Goal: Task Accomplishment & Management: Complete application form

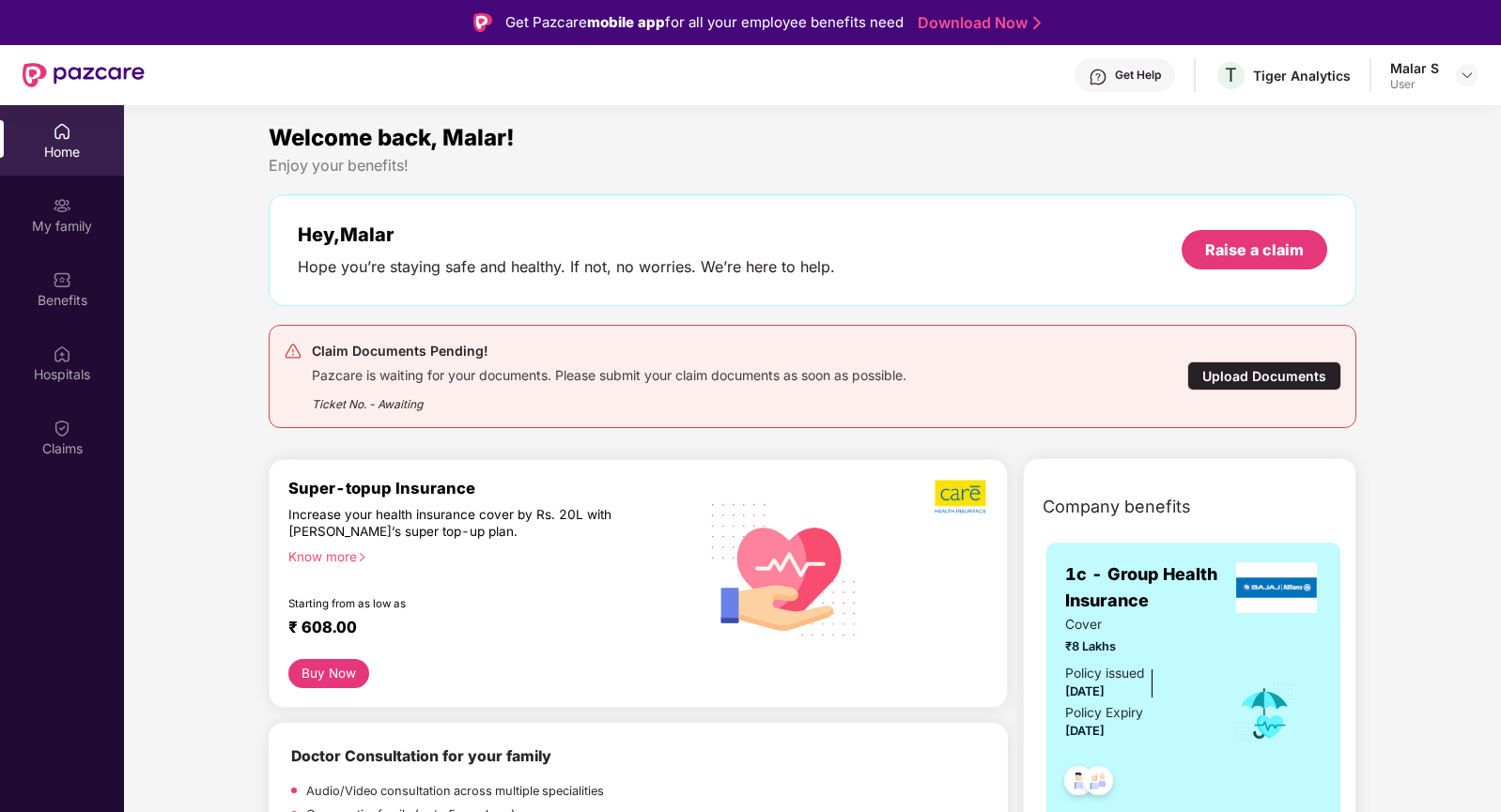
click at [1276, 379] on div "Upload Documents" at bounding box center [1263, 376] width 154 height 29
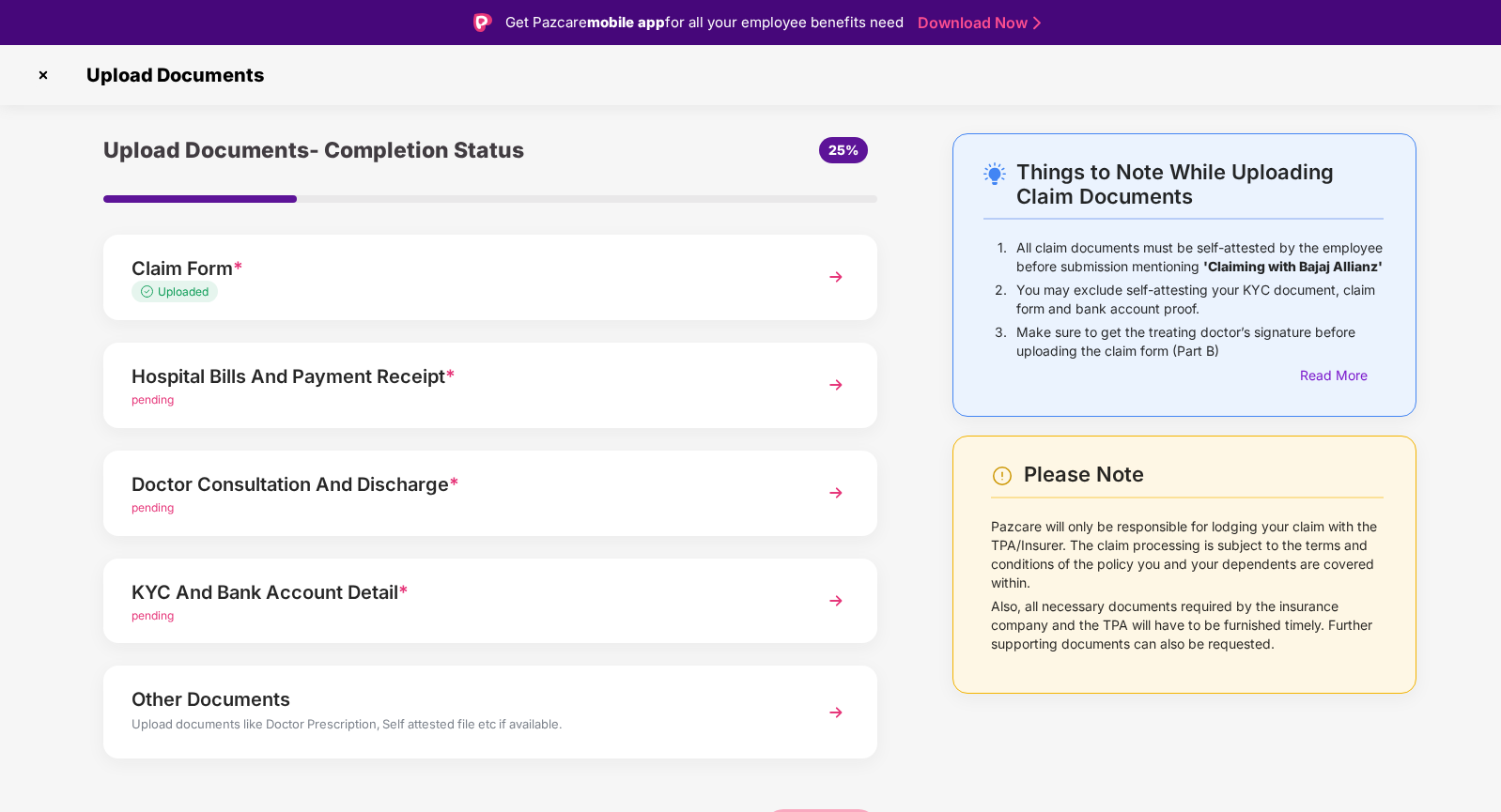
click at [242, 371] on div "Hospital Bills And Payment Receipt *" at bounding box center [460, 377] width 658 height 30
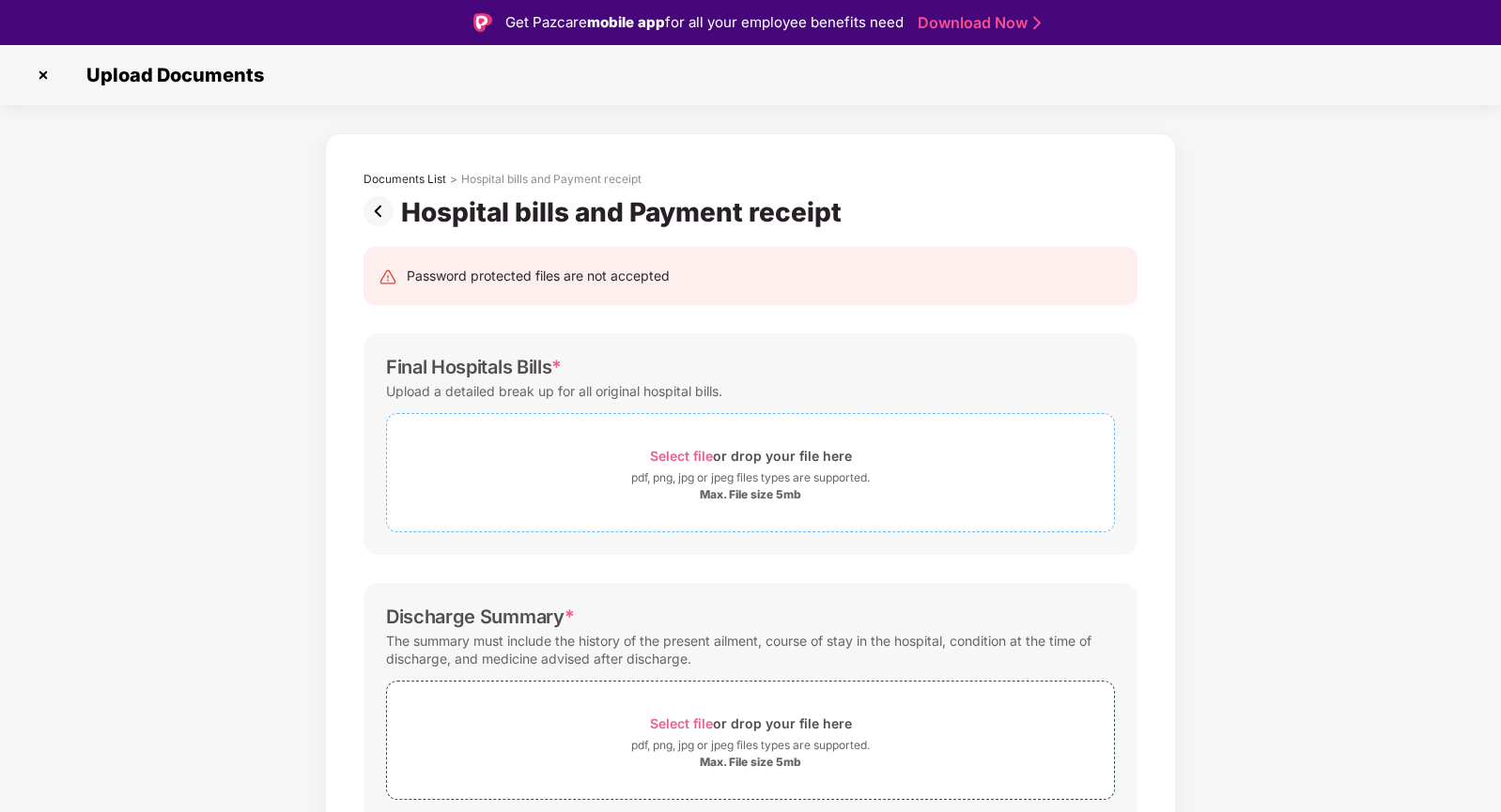
click at [676, 452] on span "Select file" at bounding box center [681, 455] width 62 height 16
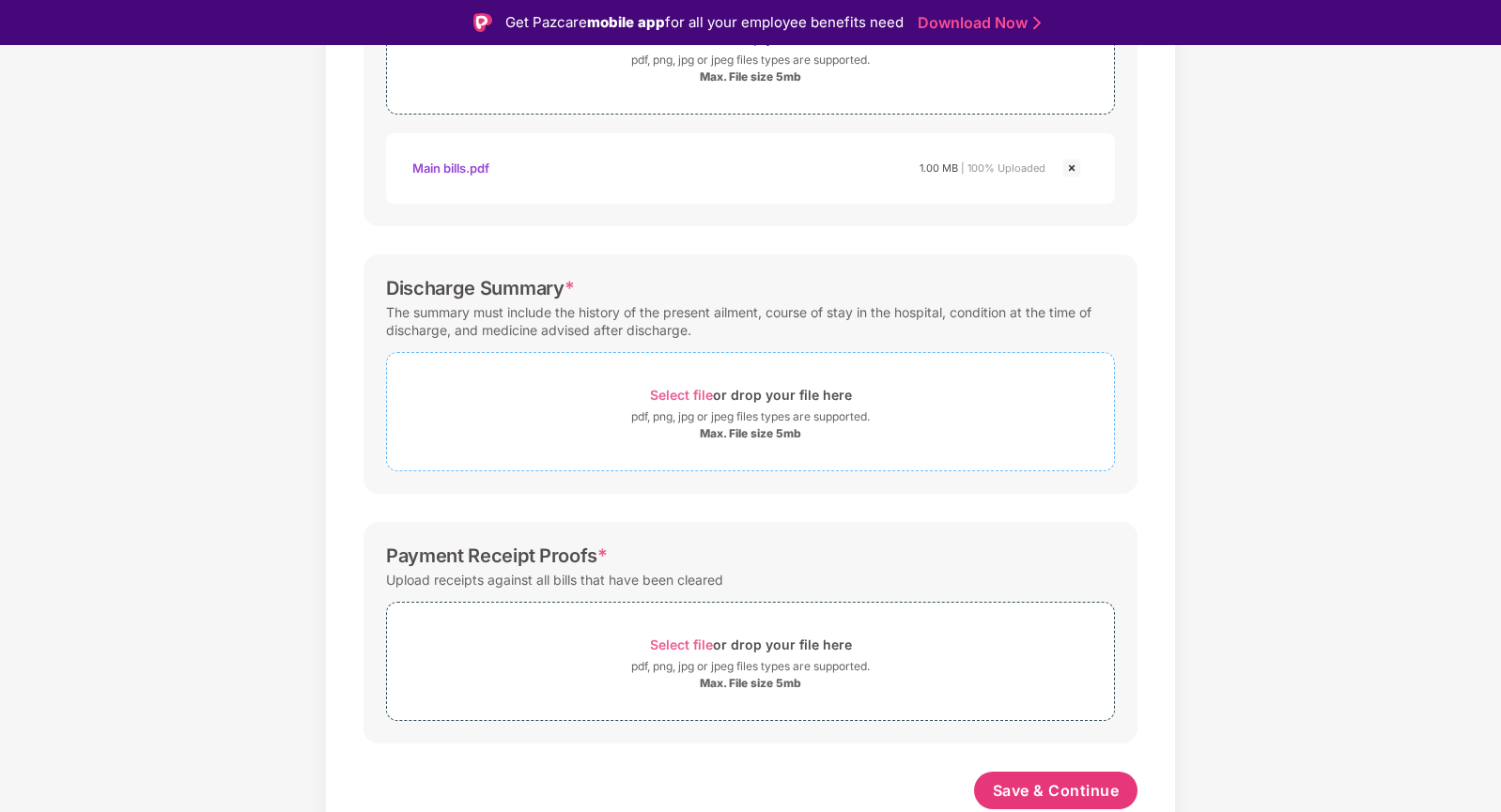
scroll to position [418, 0]
click at [687, 399] on span "Select file" at bounding box center [681, 395] width 62 height 16
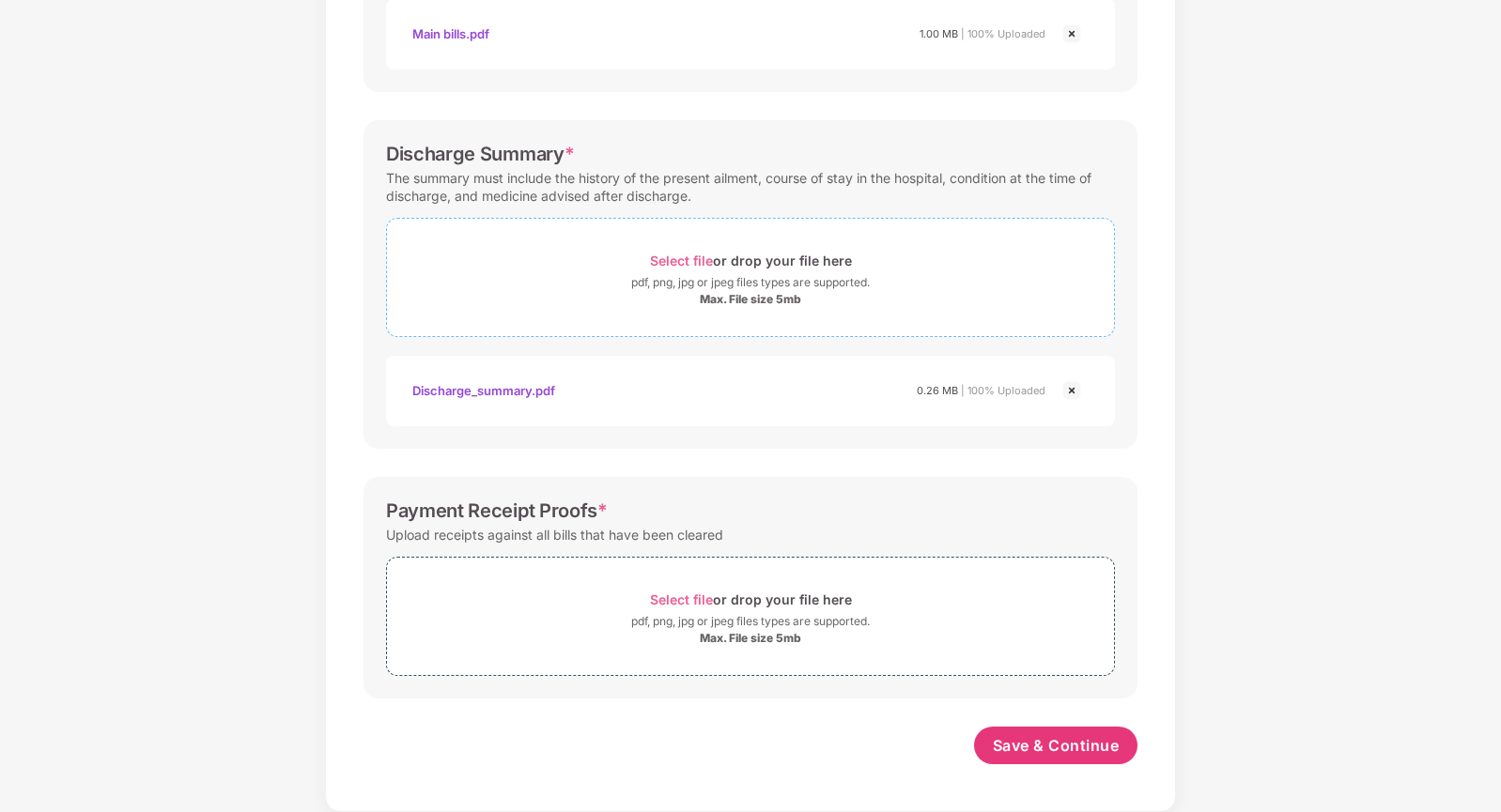
scroll to position [507, 0]
click at [690, 600] on span "Select file" at bounding box center [681, 599] width 62 height 16
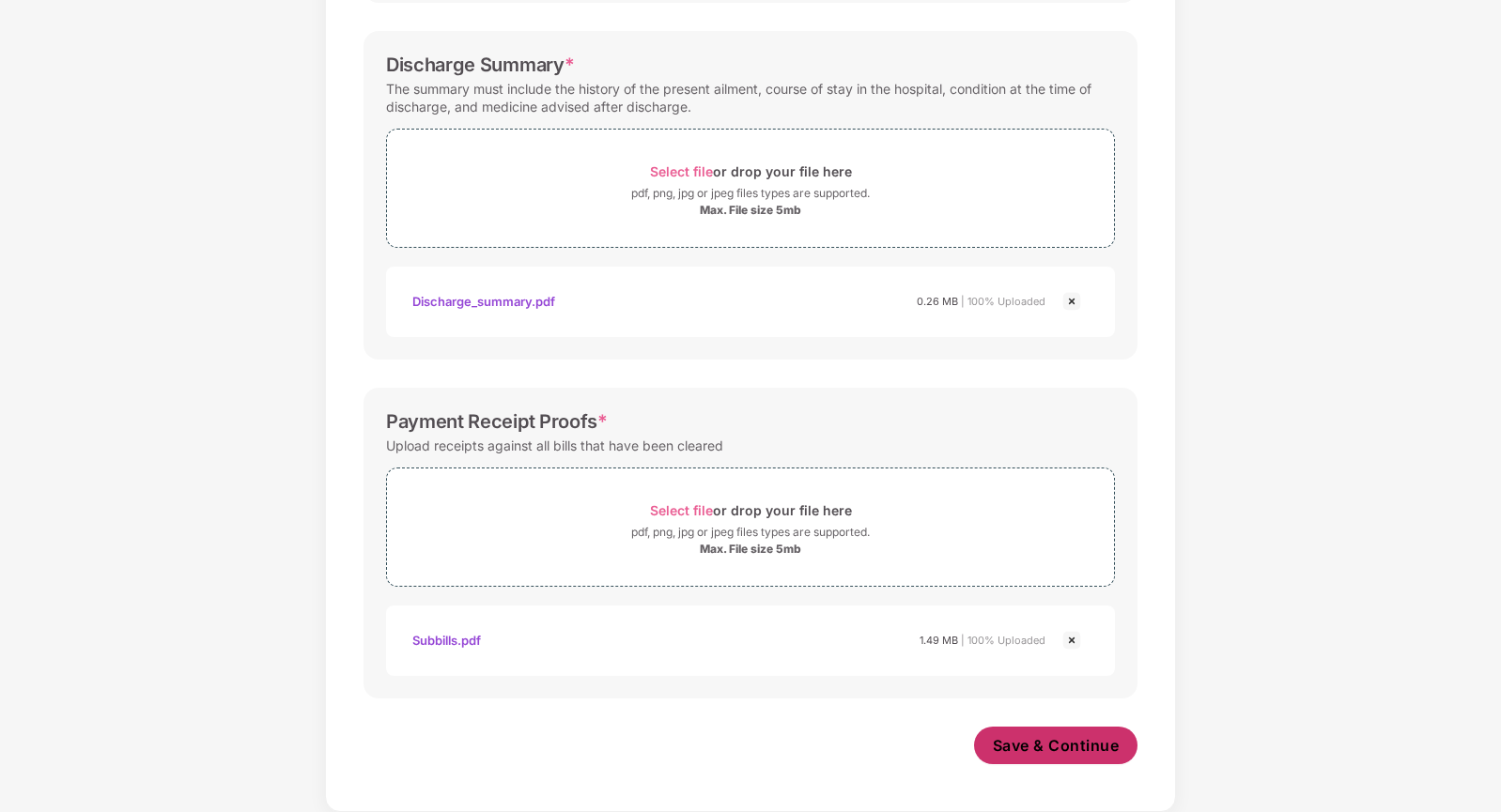
scroll to position [596, 0]
click at [1014, 736] on span "Save & Continue" at bounding box center [1056, 746] width 127 height 21
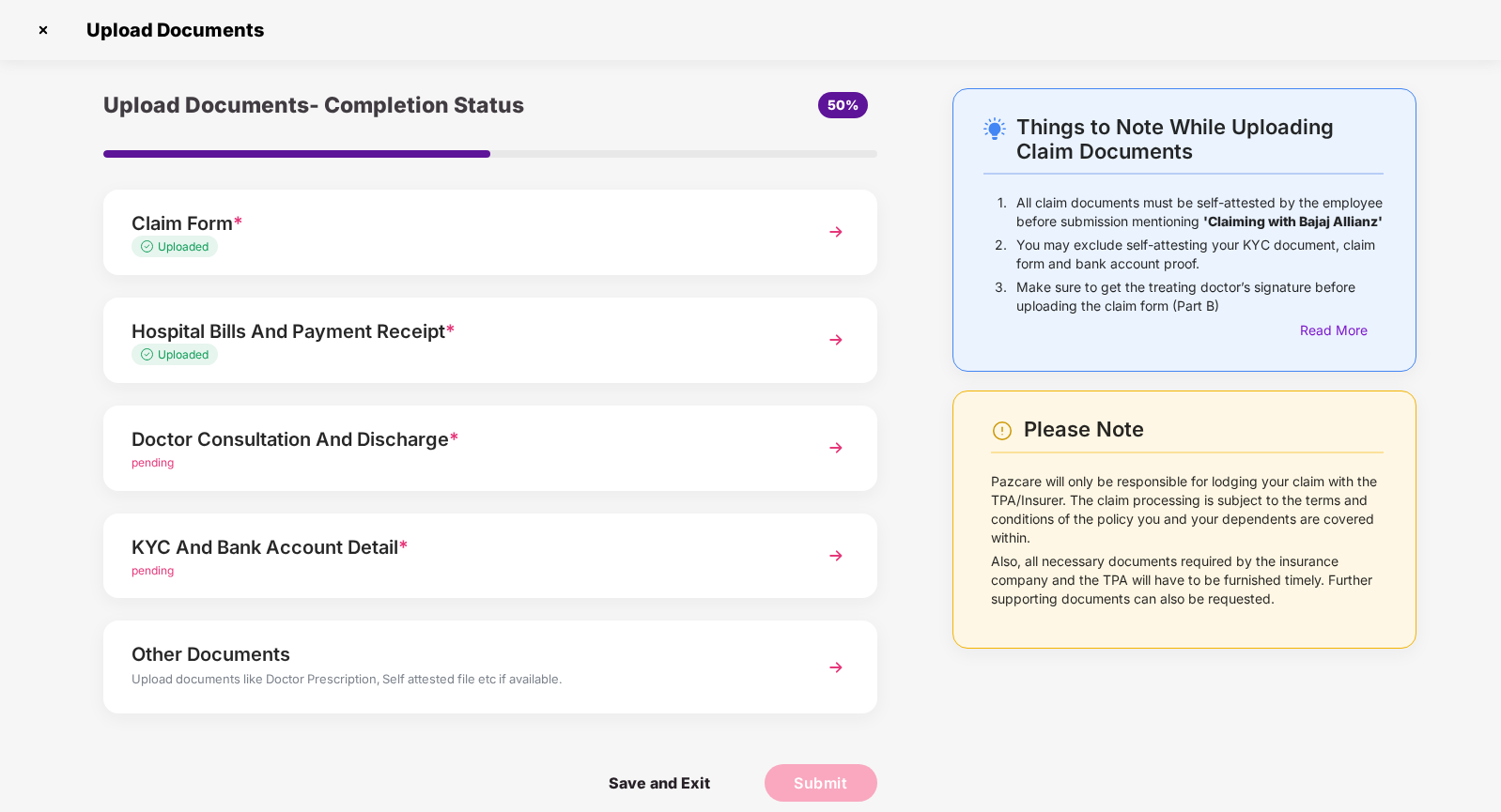
click at [444, 323] on div "Hospital Bills And Payment Receipt *" at bounding box center [460, 331] width 658 height 30
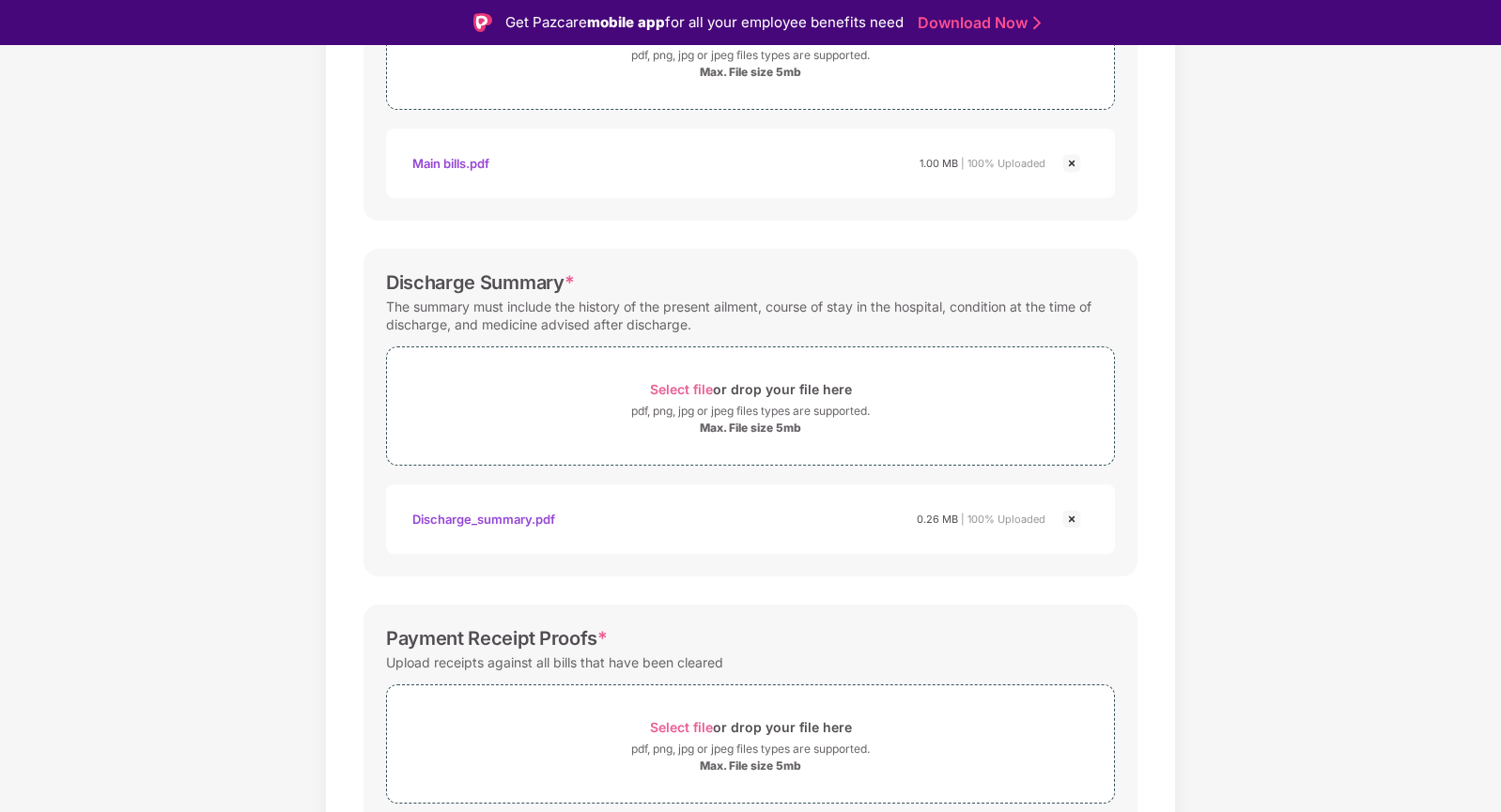
scroll to position [593, 0]
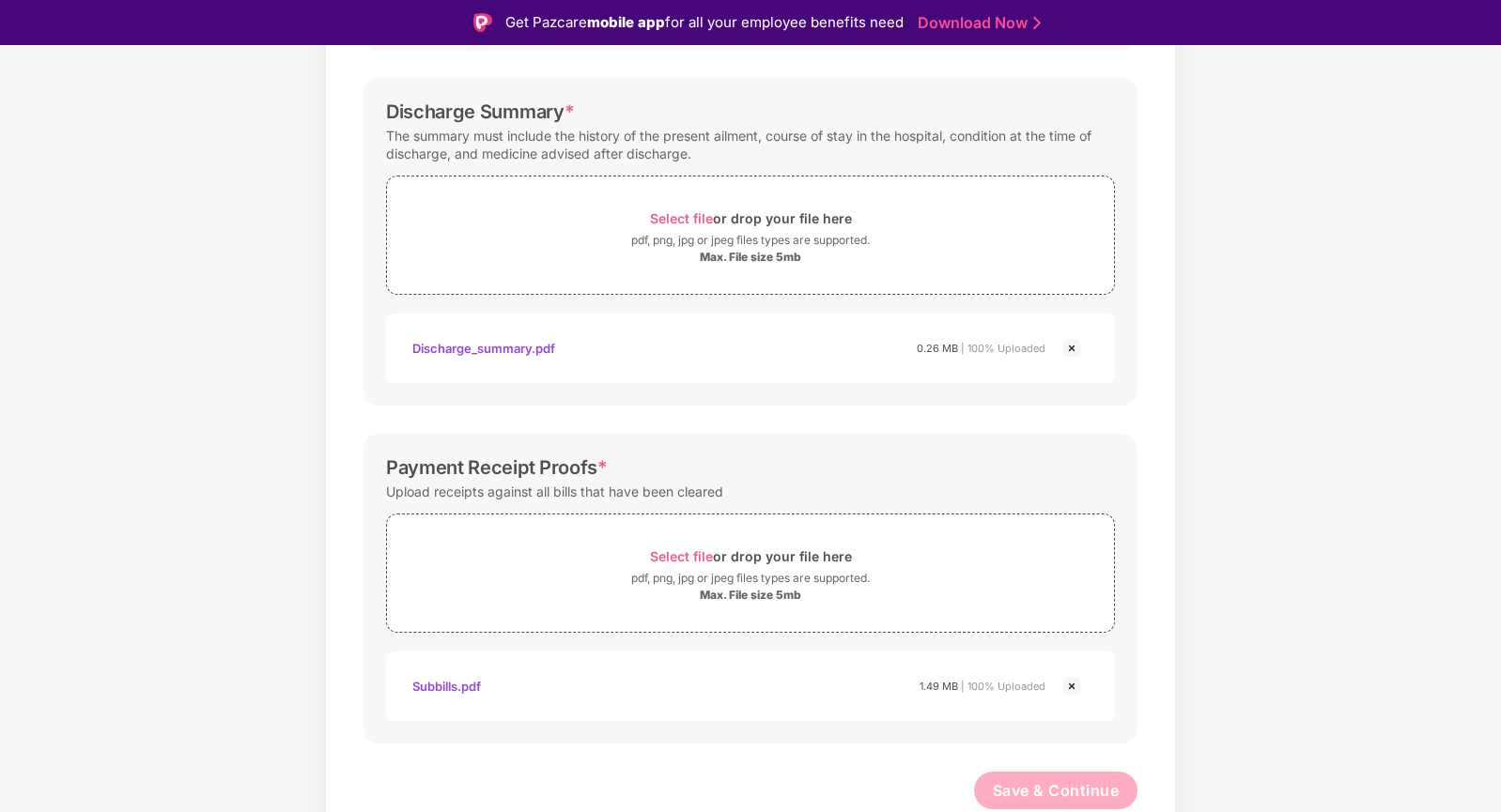
click at [1066, 684] on img at bounding box center [1072, 687] width 23 height 23
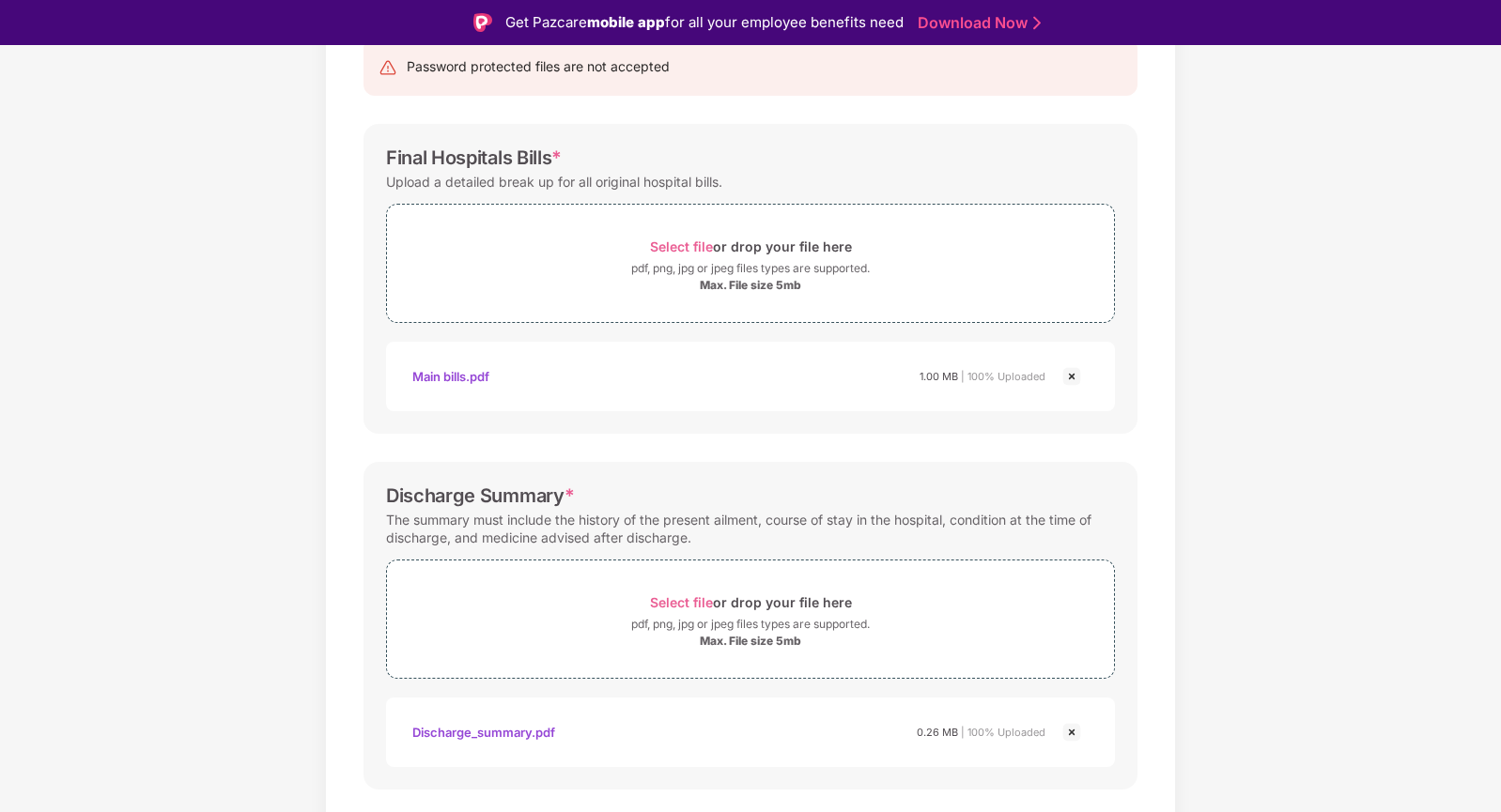
scroll to position [208, 0]
click at [1075, 372] on img at bounding box center [1072, 378] width 23 height 23
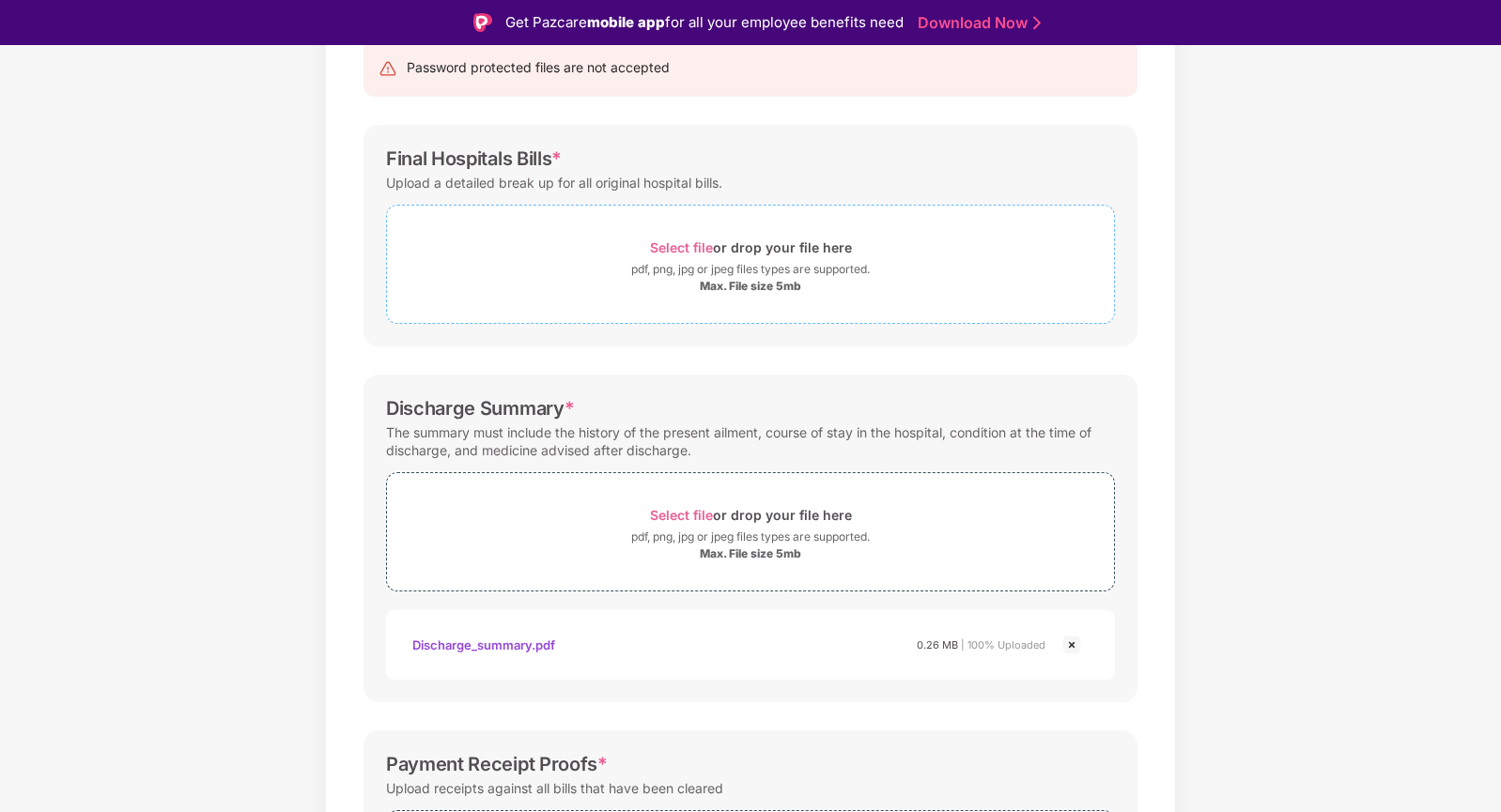
click at [660, 241] on span "Select file" at bounding box center [681, 247] width 62 height 16
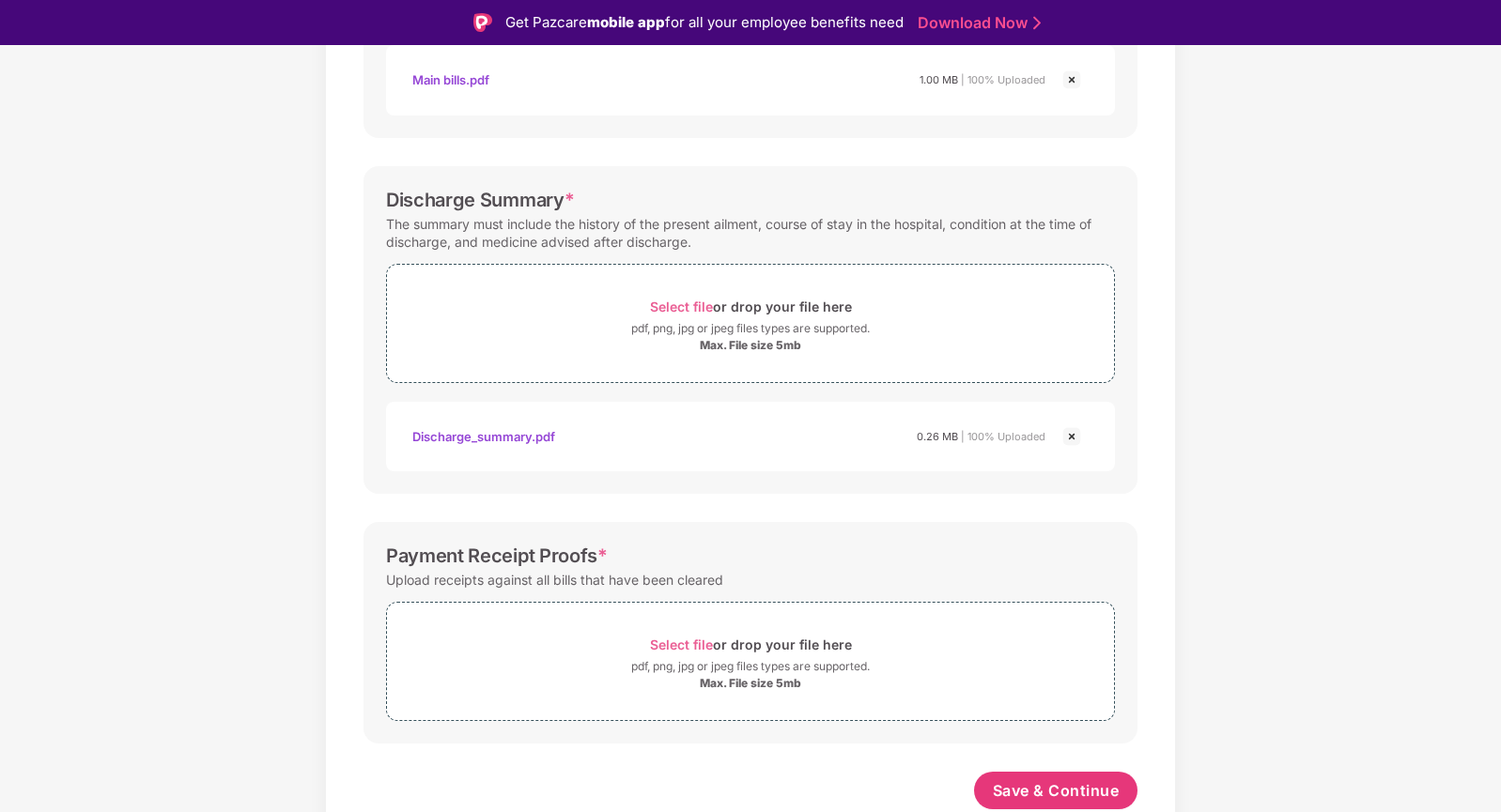
scroll to position [506, 0]
click at [694, 644] on span "Select file" at bounding box center [681, 644] width 62 height 16
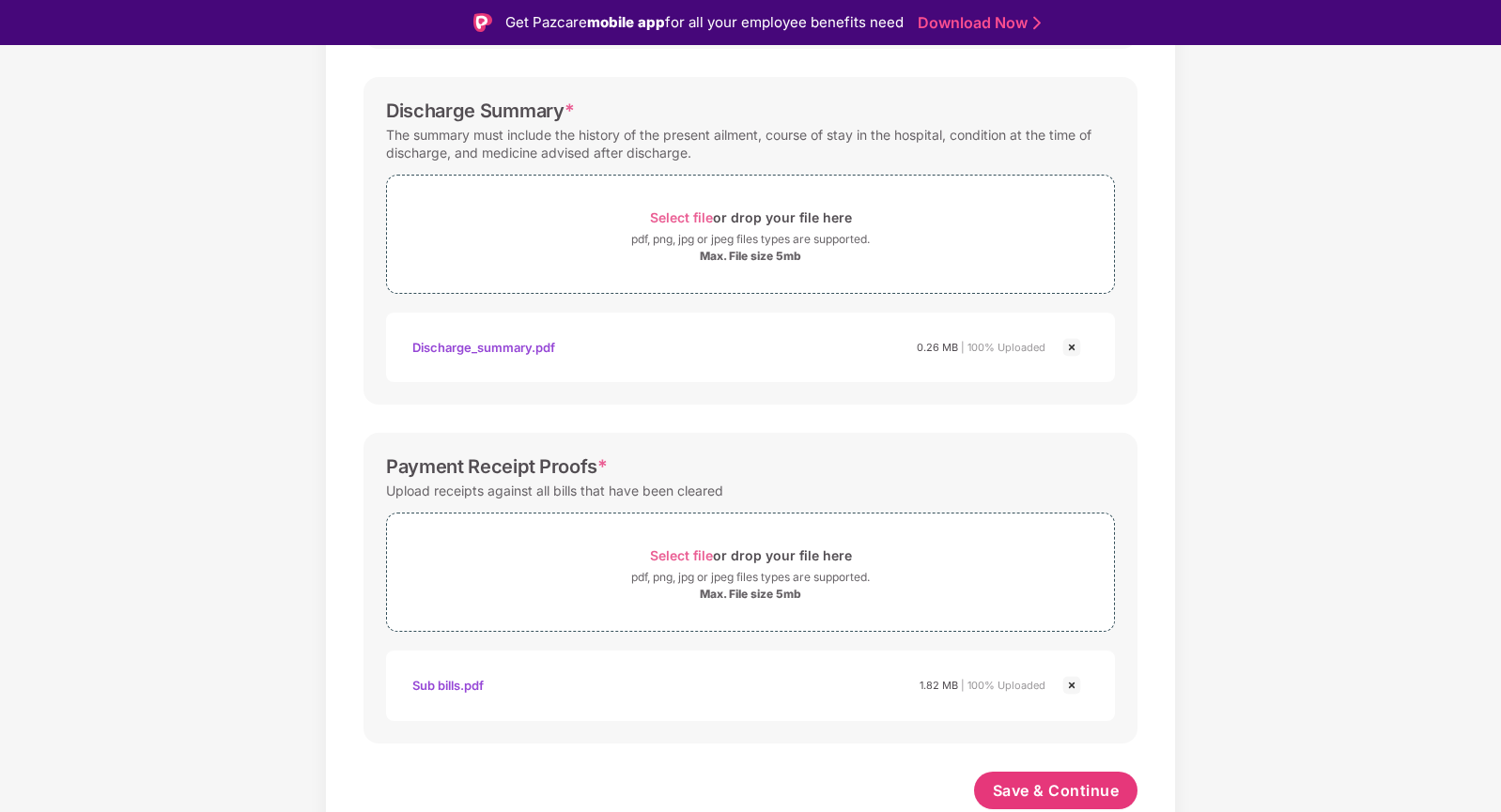
scroll to position [595, 0]
click at [1043, 796] on span "Save & Continue" at bounding box center [1056, 791] width 127 height 21
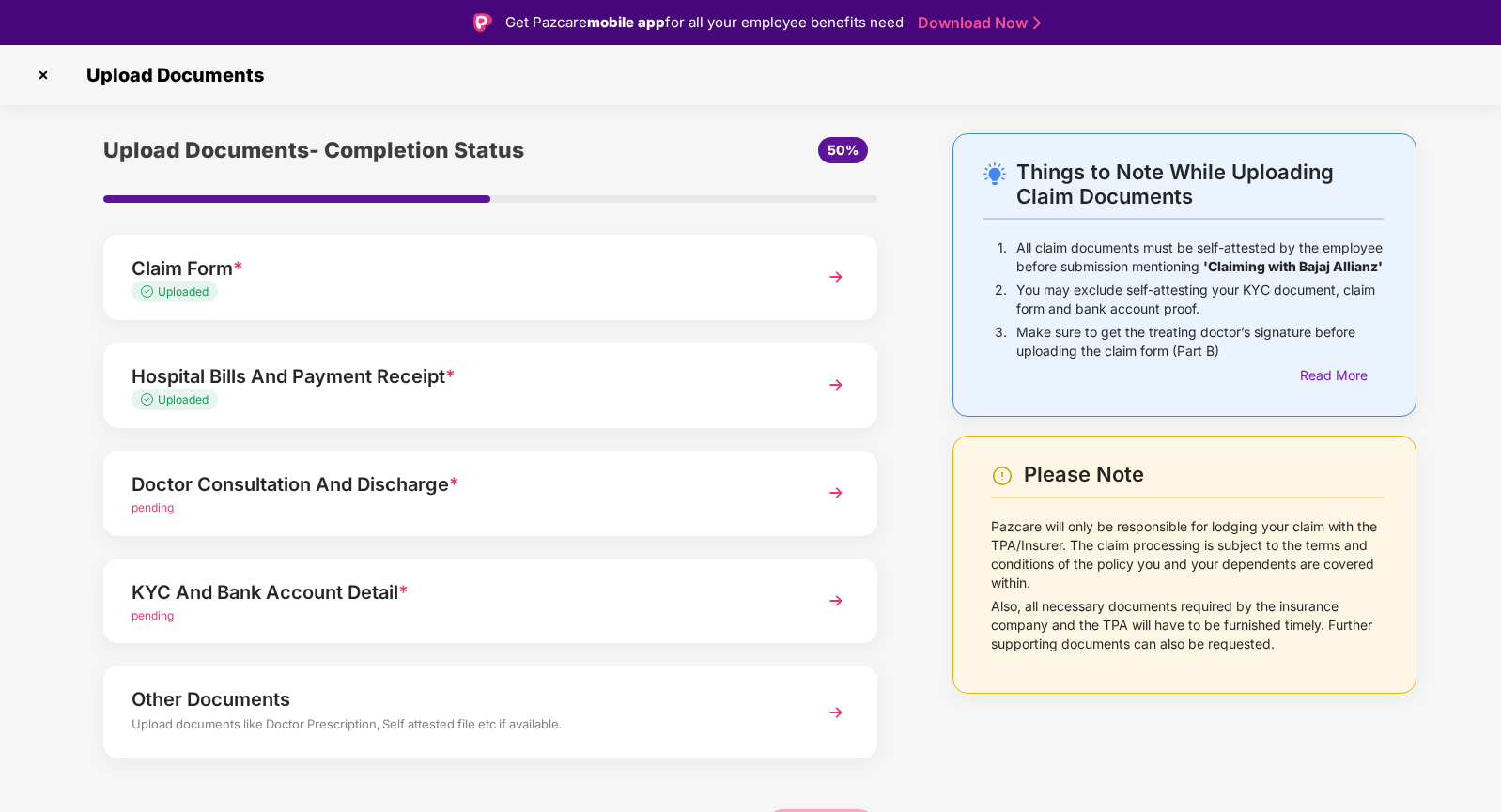
click at [326, 484] on div "Doctor Consultation And Discharge *" at bounding box center [460, 485] width 658 height 30
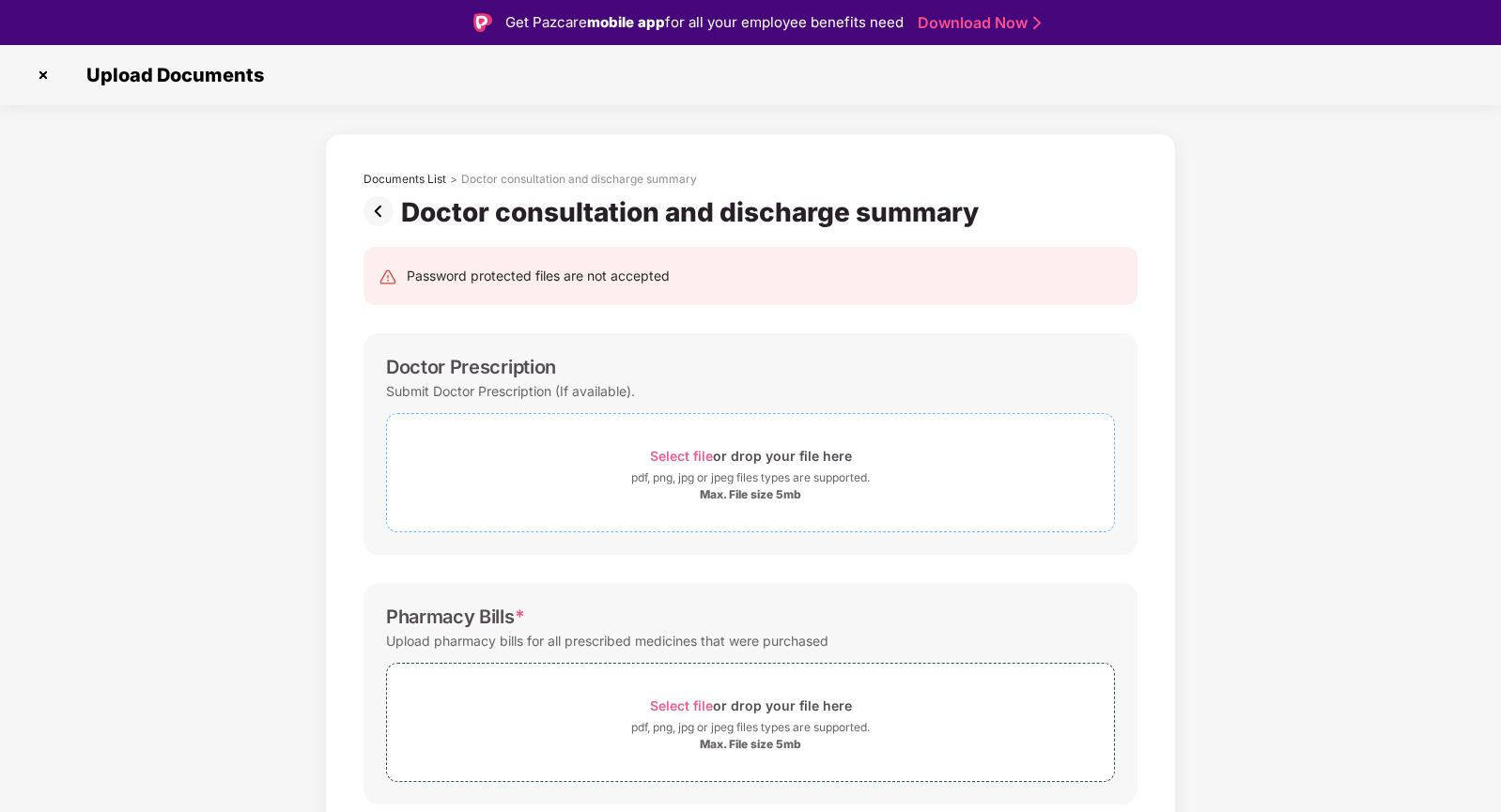
click at [688, 454] on span "Select file" at bounding box center [681, 455] width 62 height 16
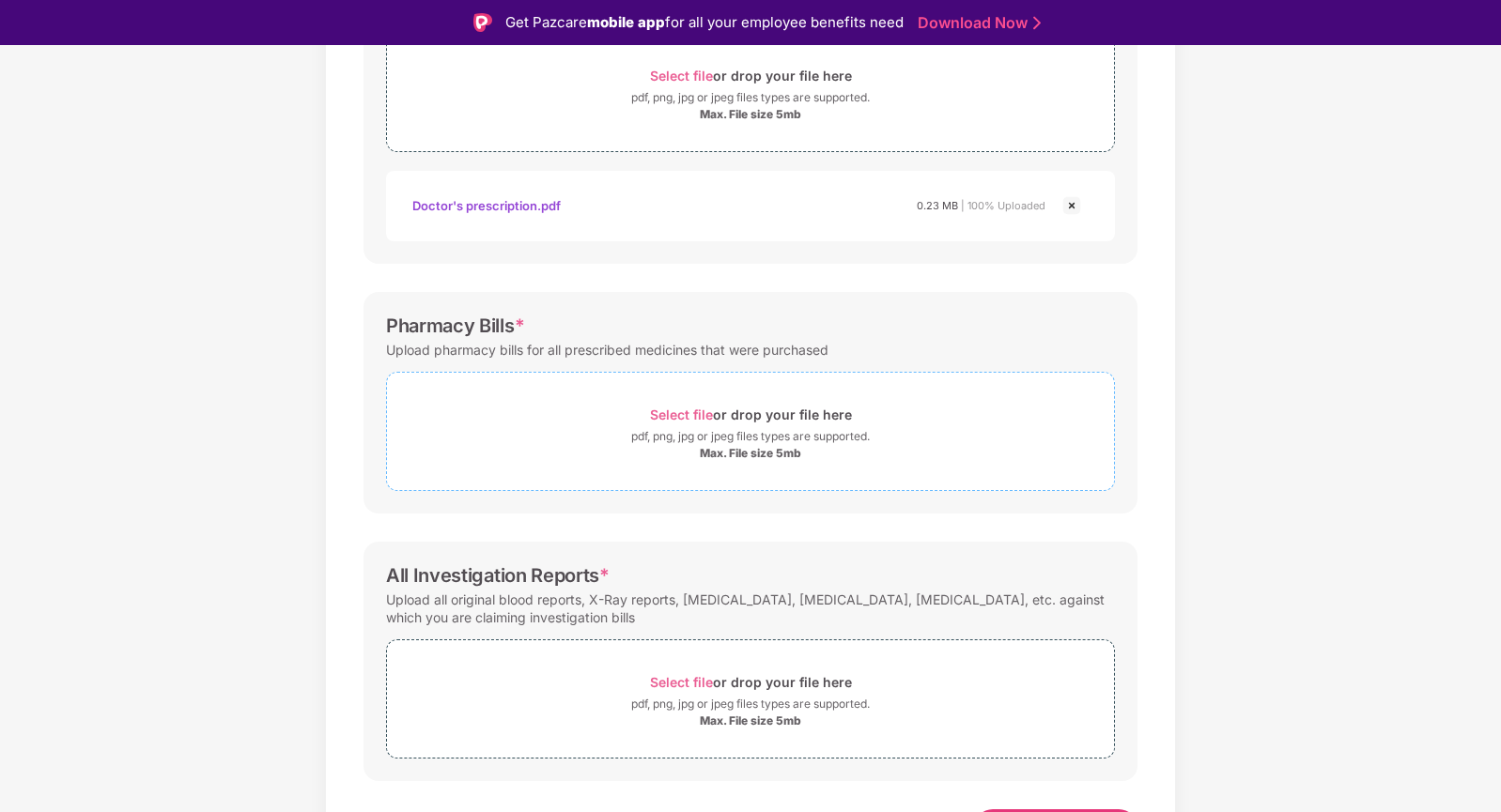
scroll to position [388, 0]
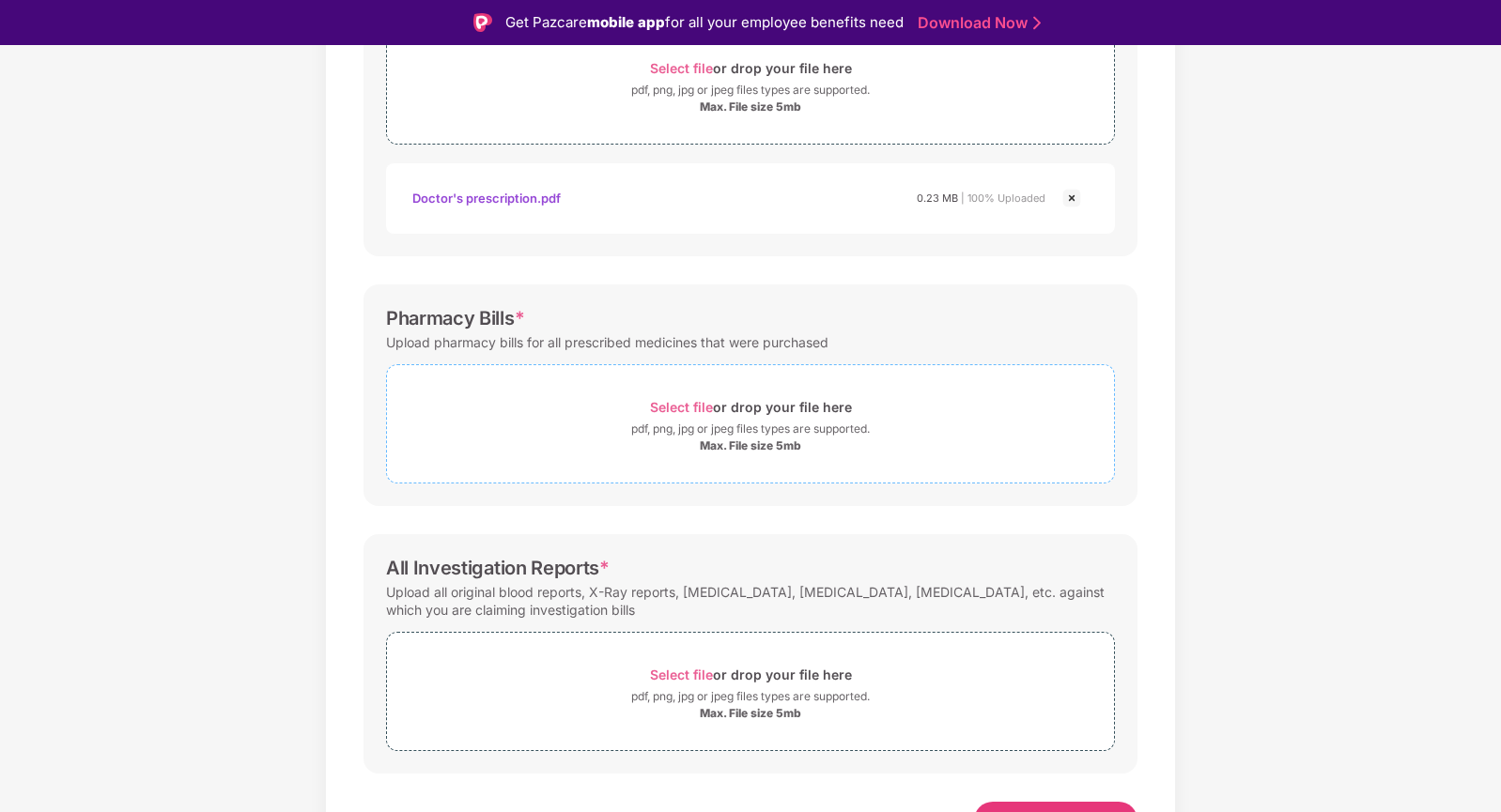
click at [687, 406] on span "Select file" at bounding box center [681, 407] width 62 height 16
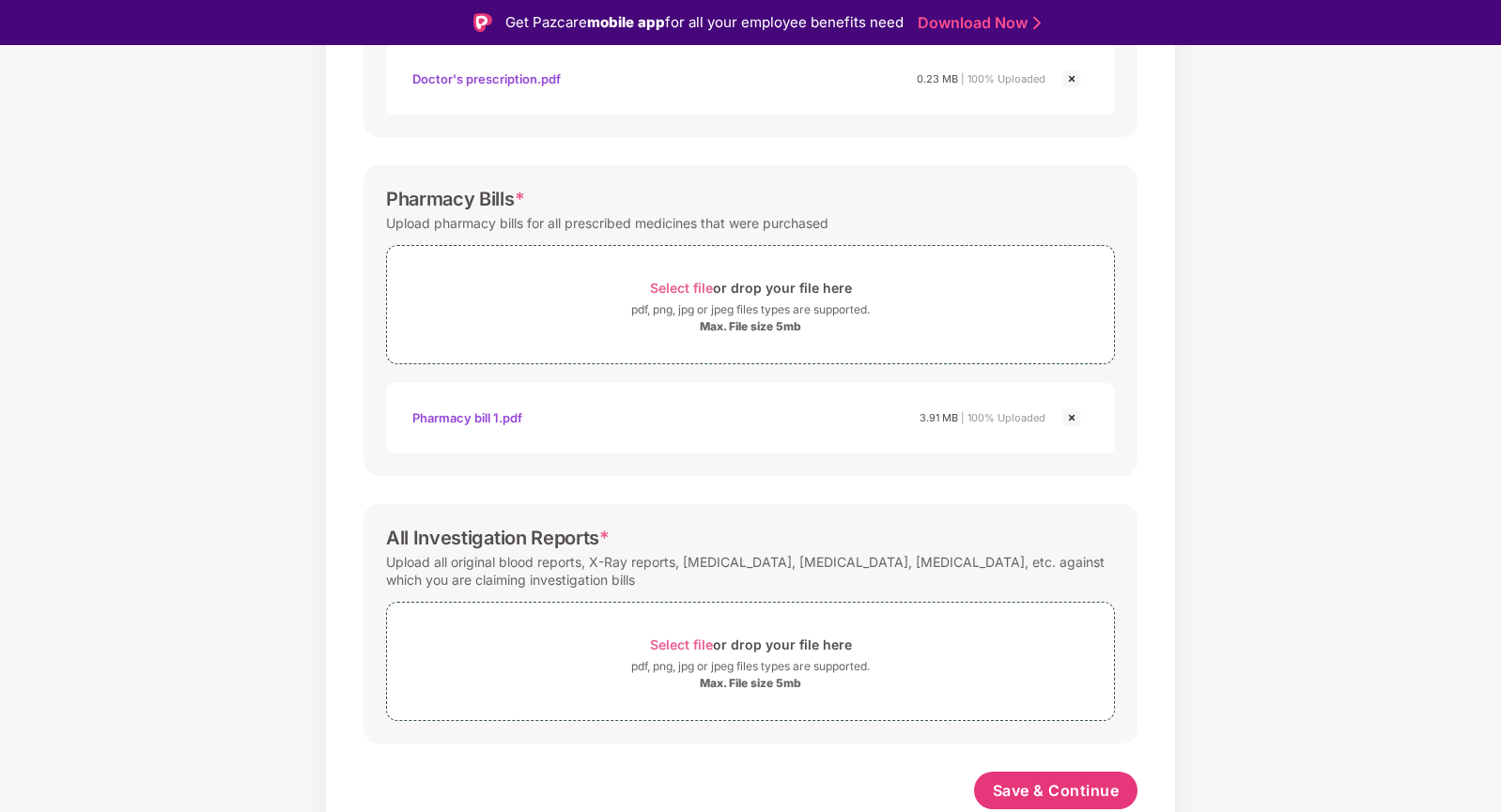
scroll to position [507, 0]
click at [680, 286] on span "Select file" at bounding box center [681, 288] width 62 height 16
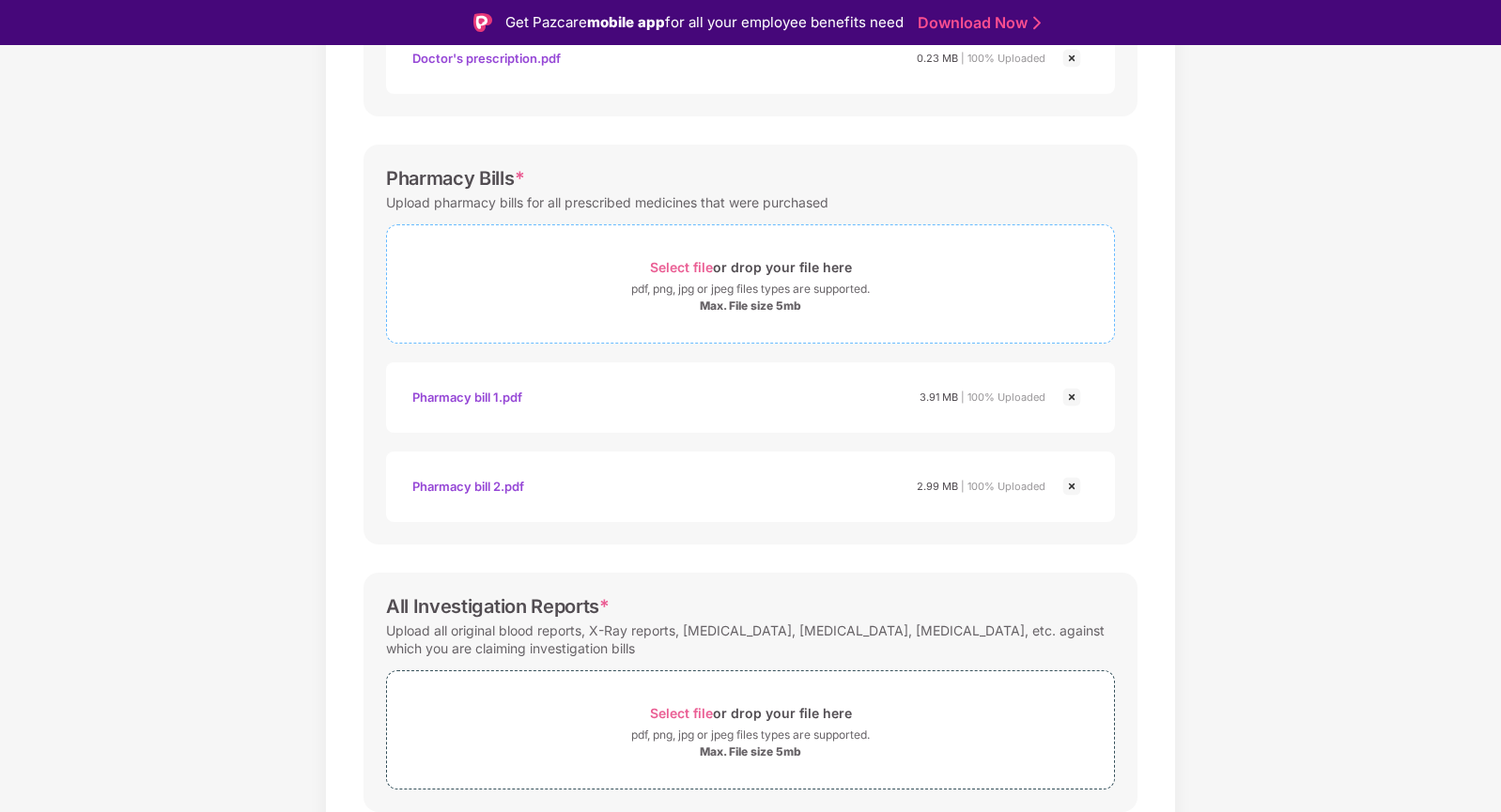
click at [691, 266] on span "Select file" at bounding box center [681, 267] width 62 height 16
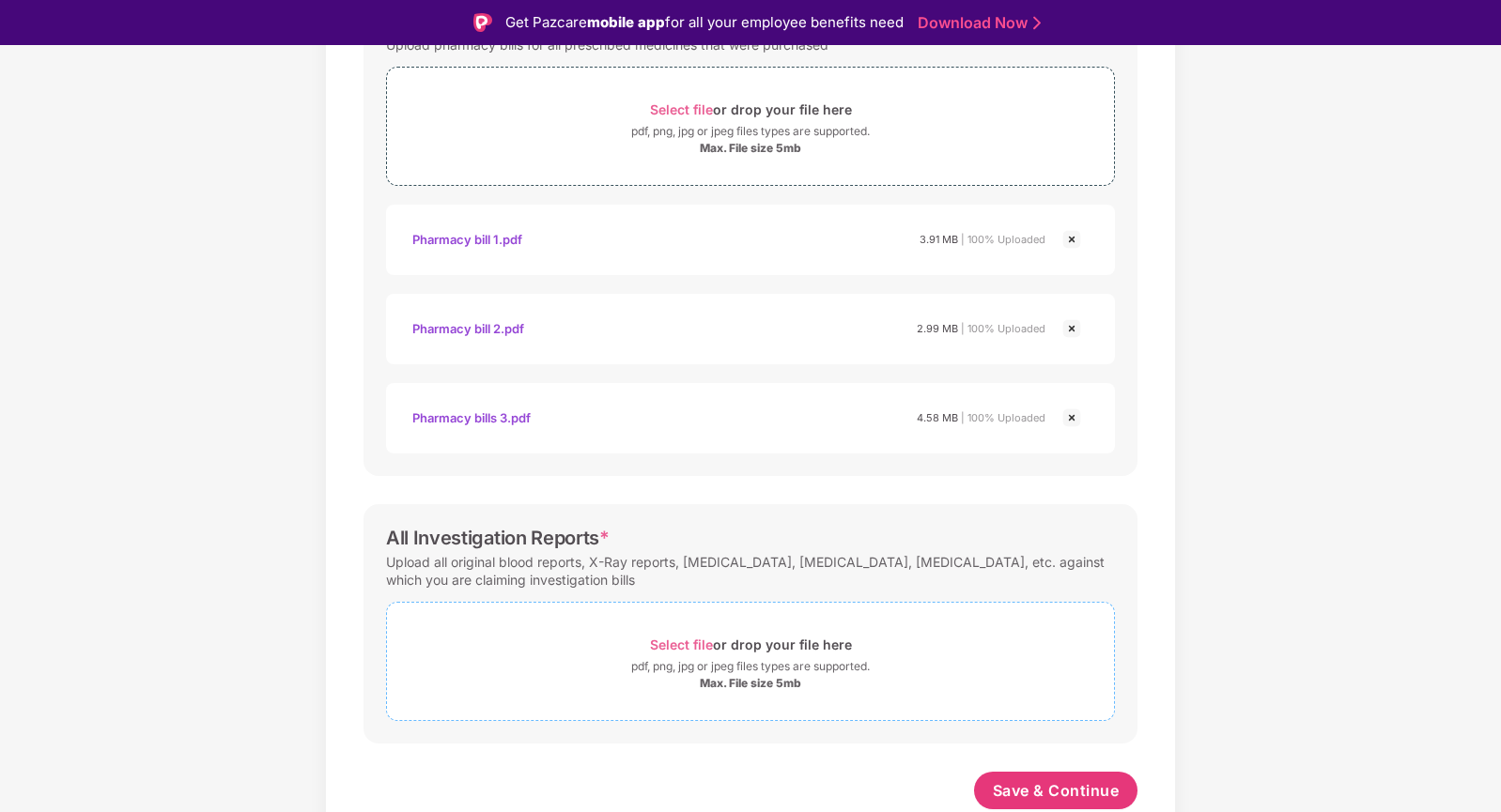
scroll to position [686, 0]
click at [680, 636] on div "Select file or drop your file here" at bounding box center [750, 644] width 202 height 26
click at [689, 640] on span "Select file" at bounding box center [681, 644] width 62 height 16
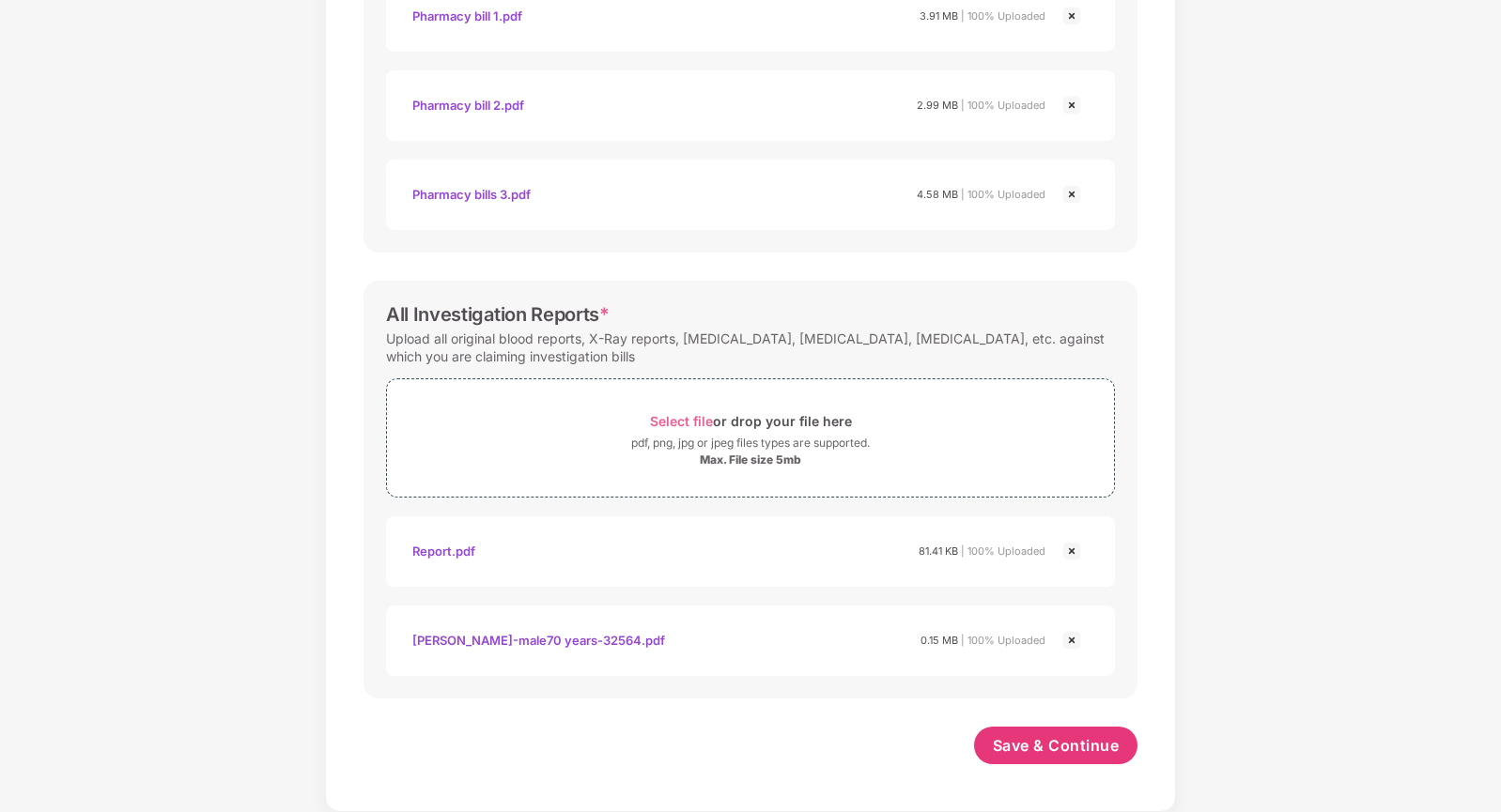
scroll to position [864, 0]
click at [1021, 745] on span "Save & Continue" at bounding box center [1056, 746] width 127 height 21
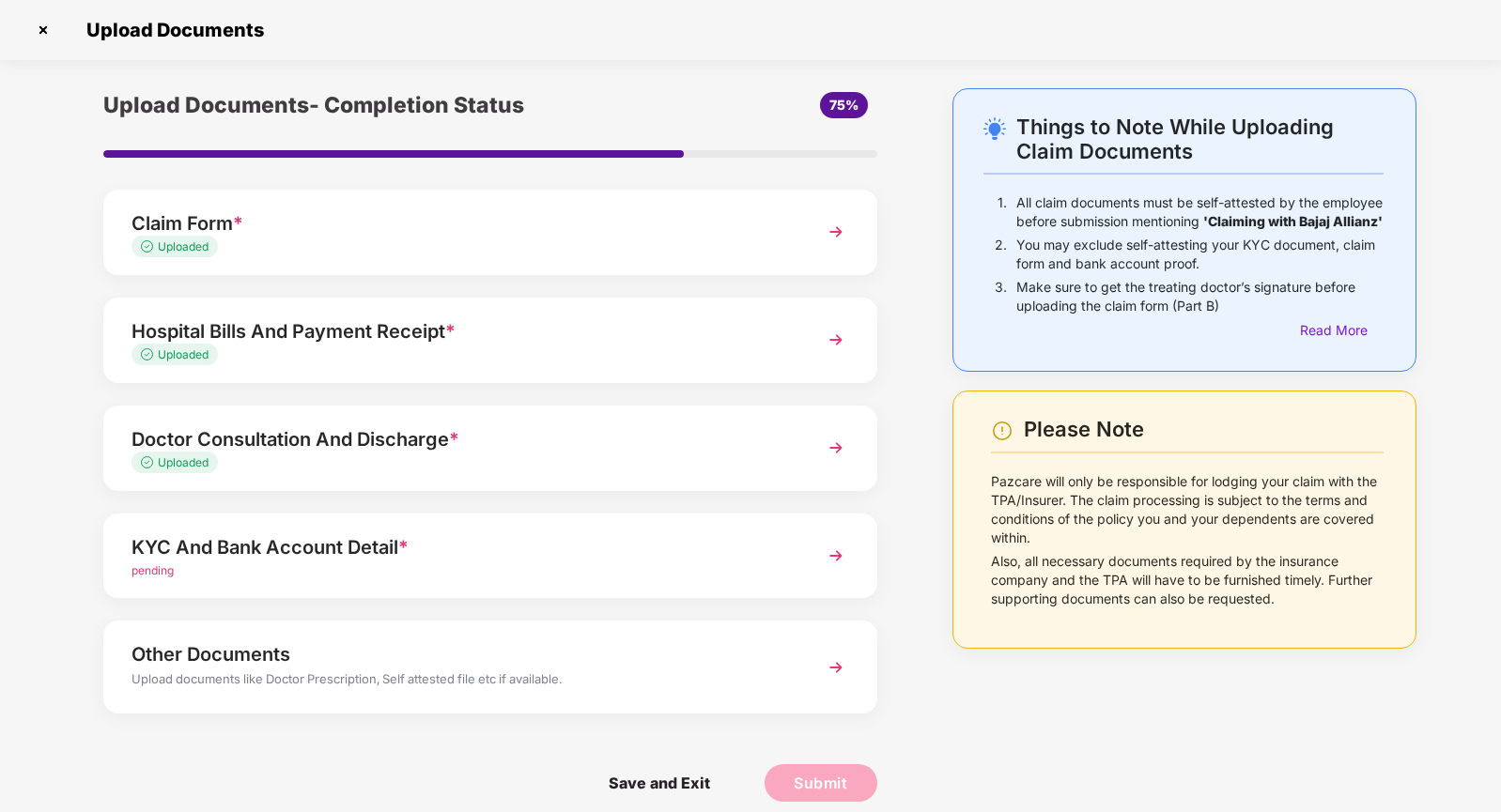
click at [166, 570] on span "pending" at bounding box center [152, 570] width 43 height 14
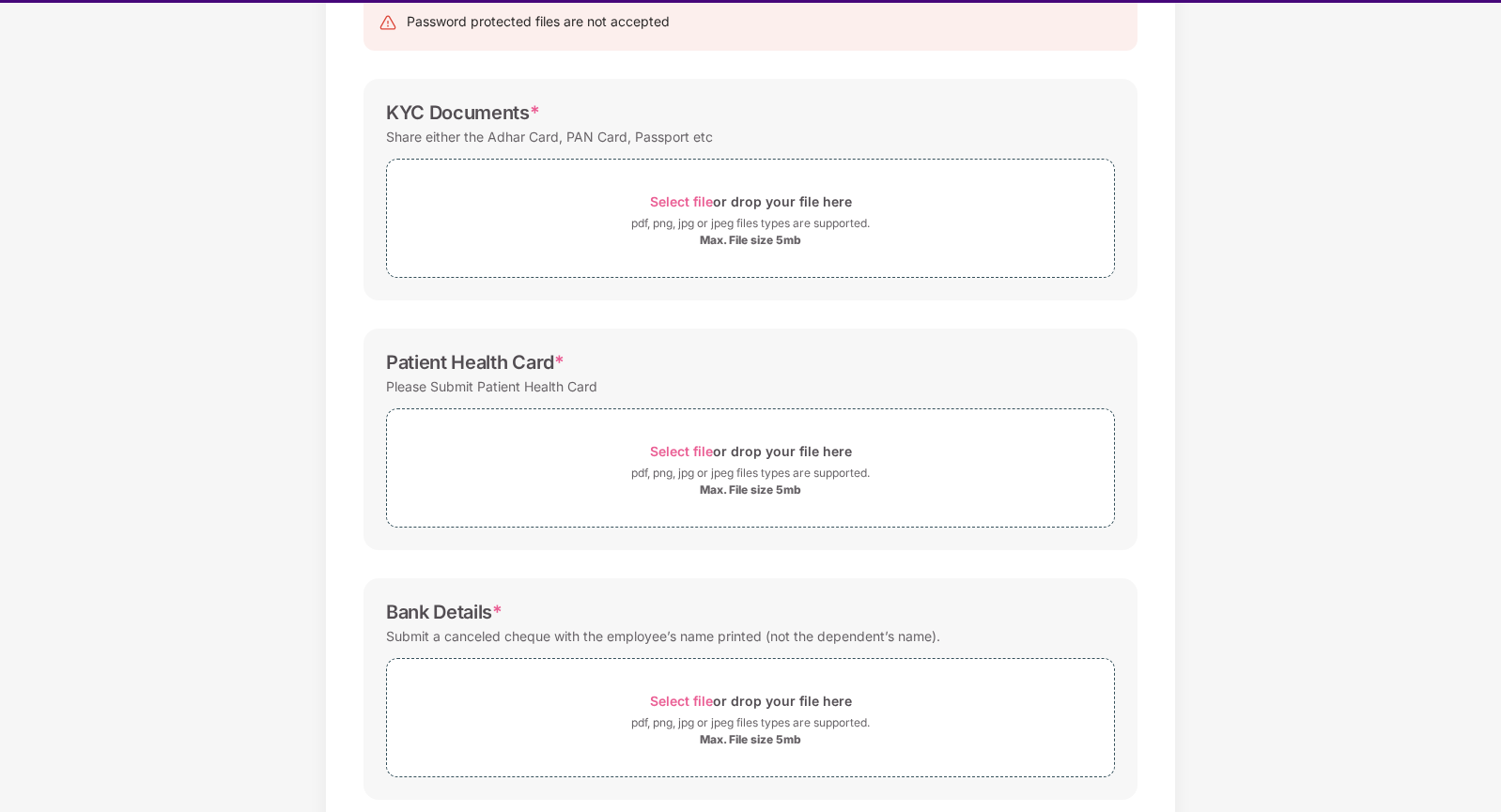
scroll to position [211, 0]
click at [673, 204] on span "Select file" at bounding box center [681, 202] width 62 height 16
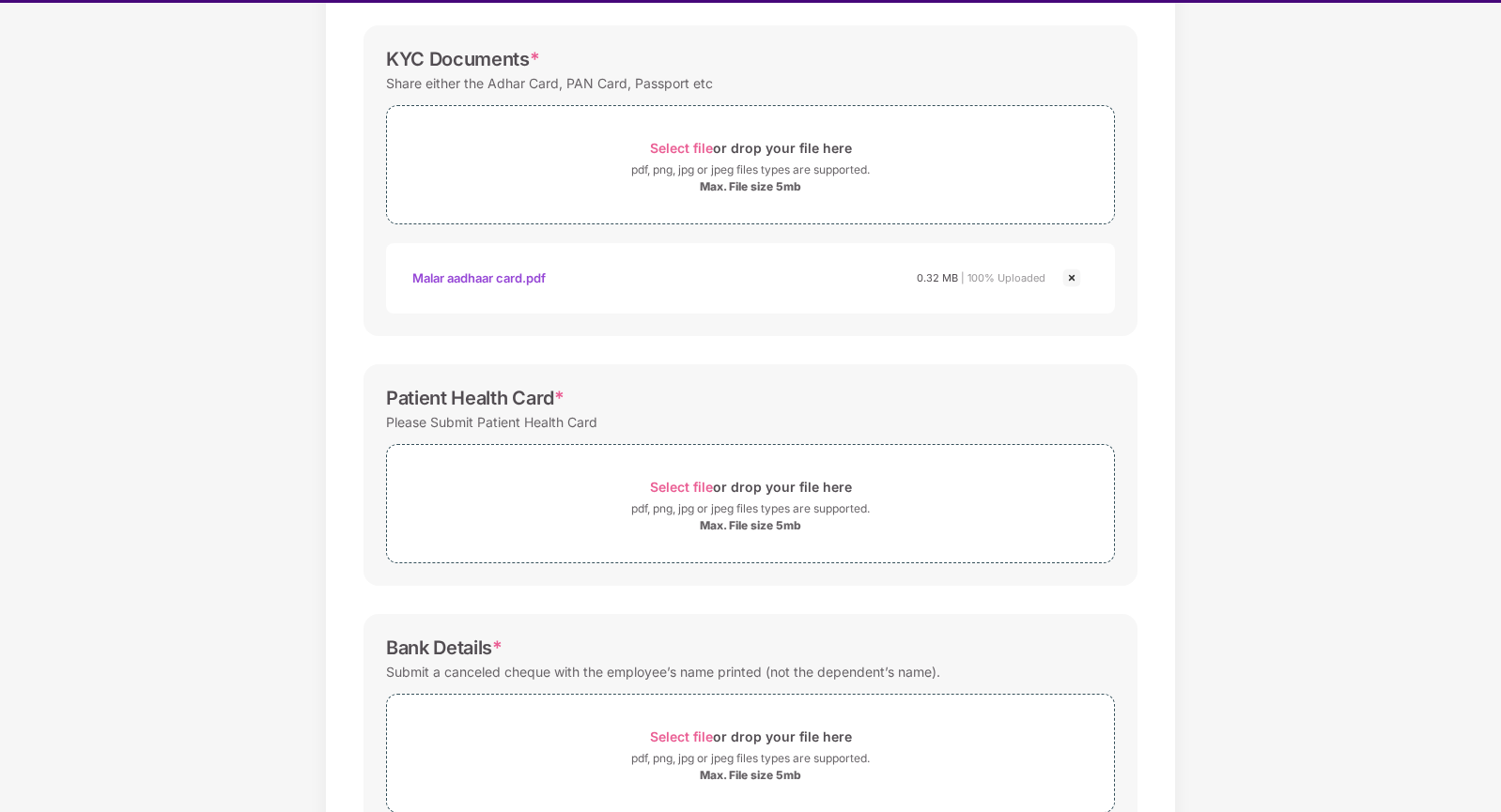
scroll to position [267, 0]
click at [681, 486] on span "Select file" at bounding box center [681, 485] width 62 height 16
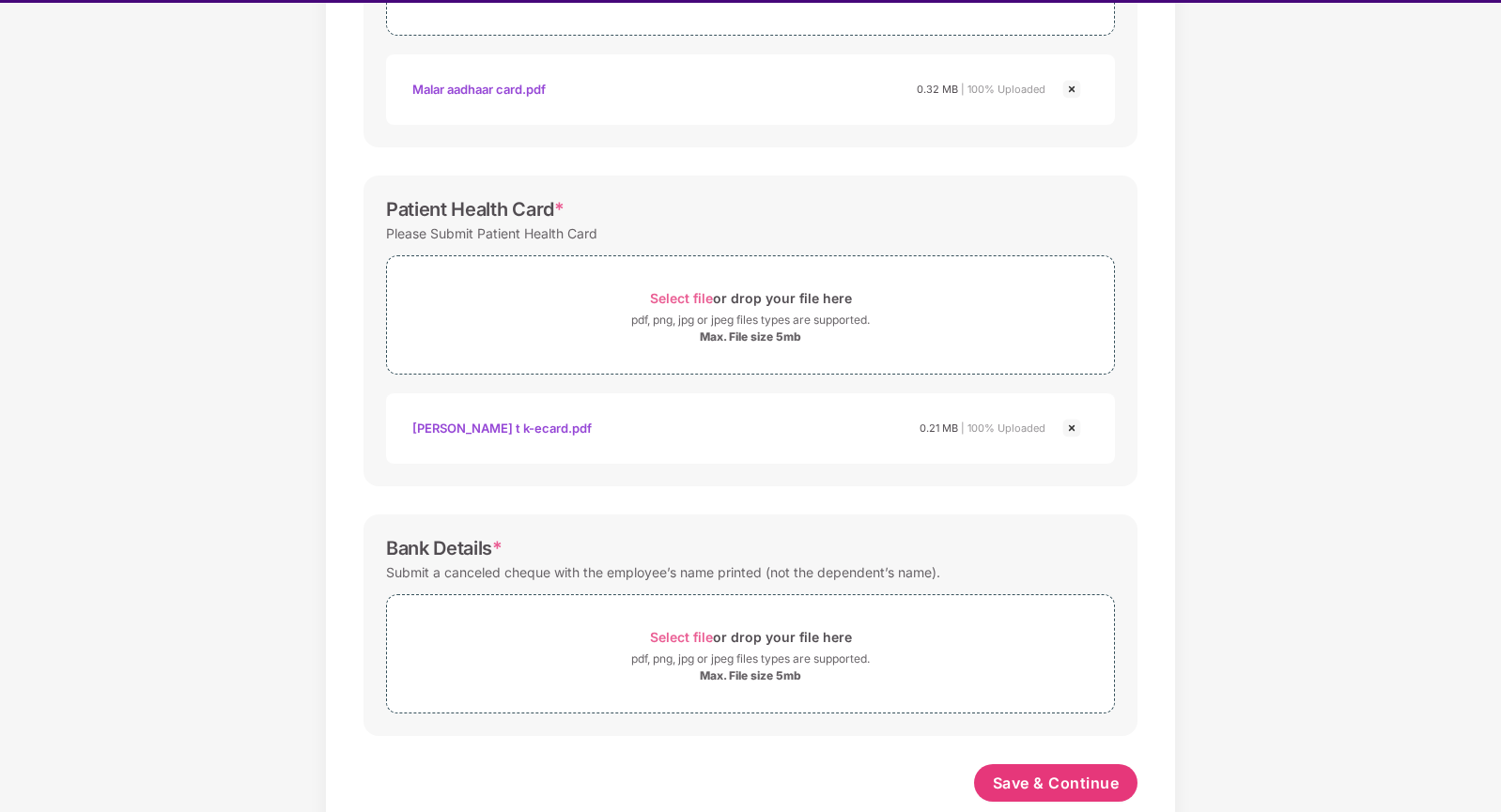
scroll to position [489, 0]
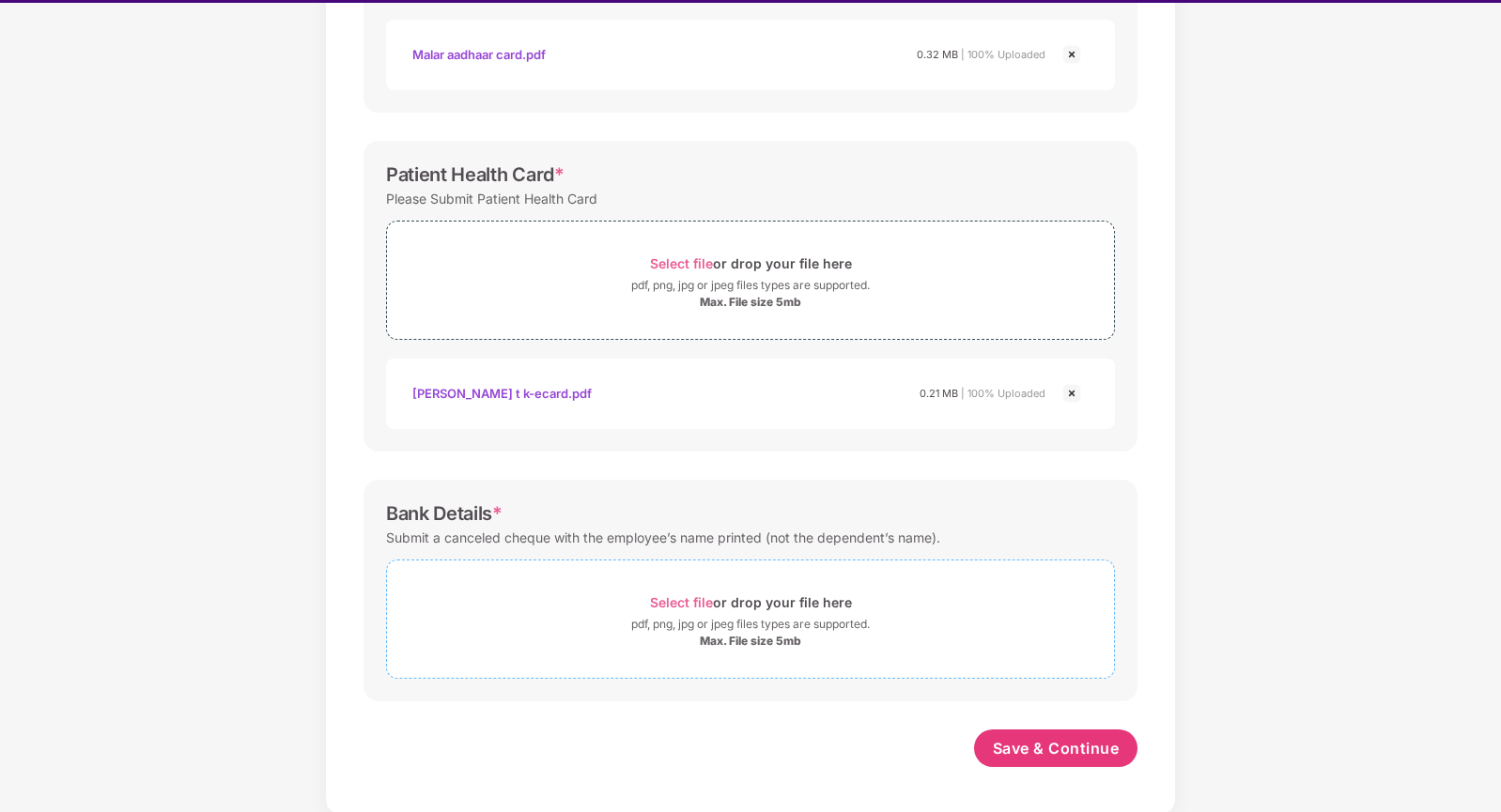
click at [679, 602] on span "Select file" at bounding box center [681, 602] width 62 height 16
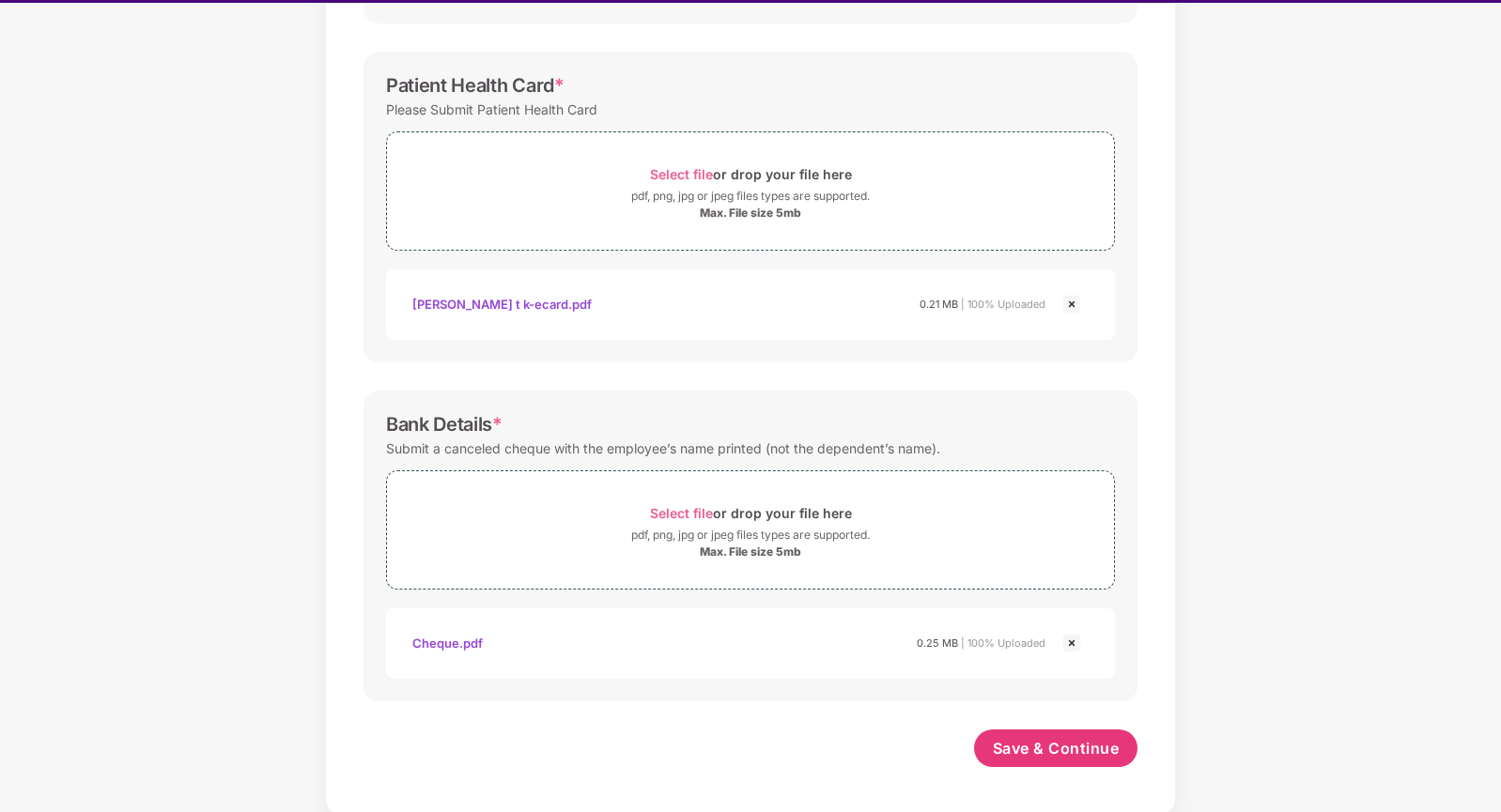
scroll to position [45, 0]
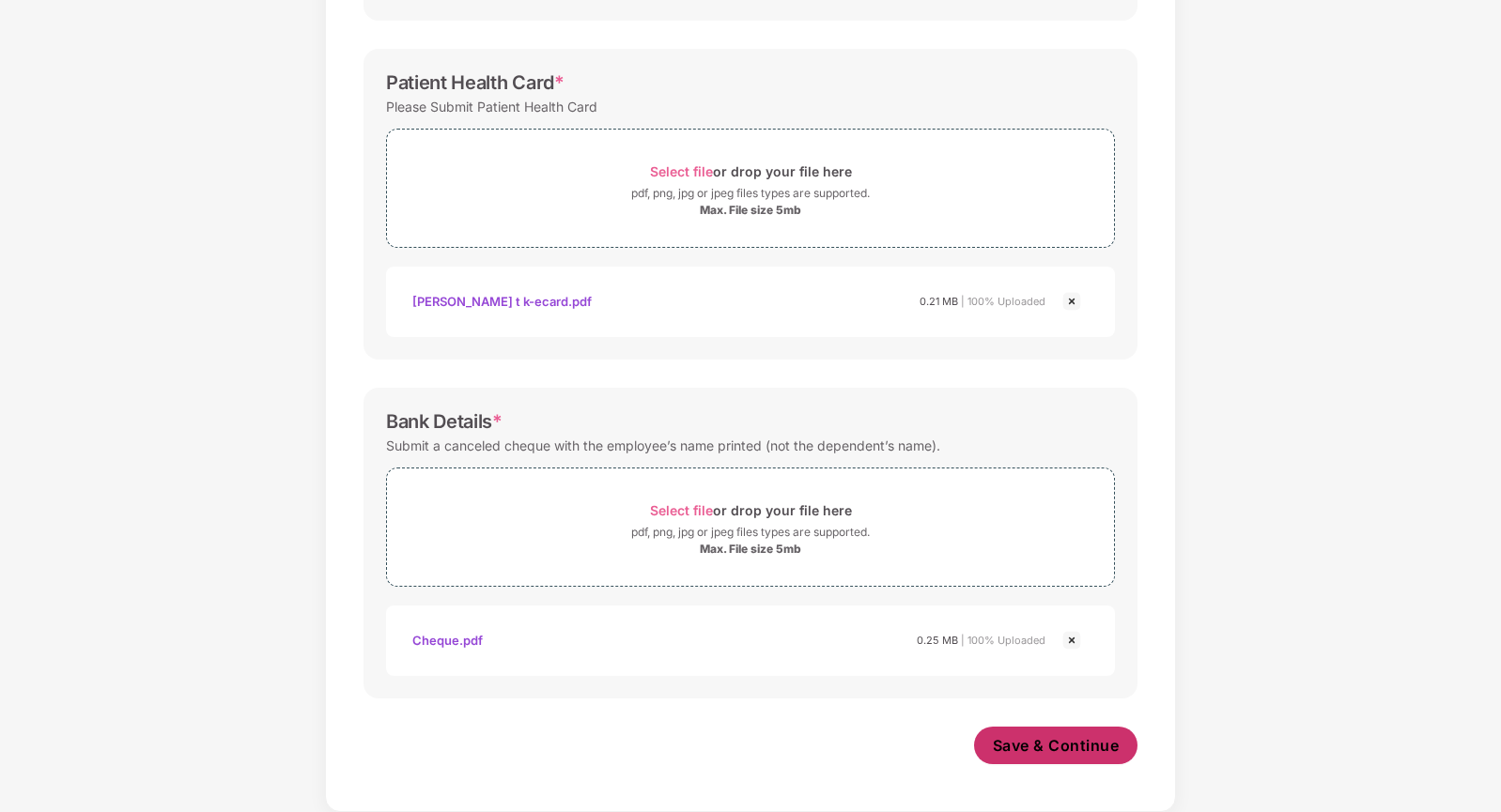
click at [1033, 740] on span "Save & Continue" at bounding box center [1056, 746] width 127 height 21
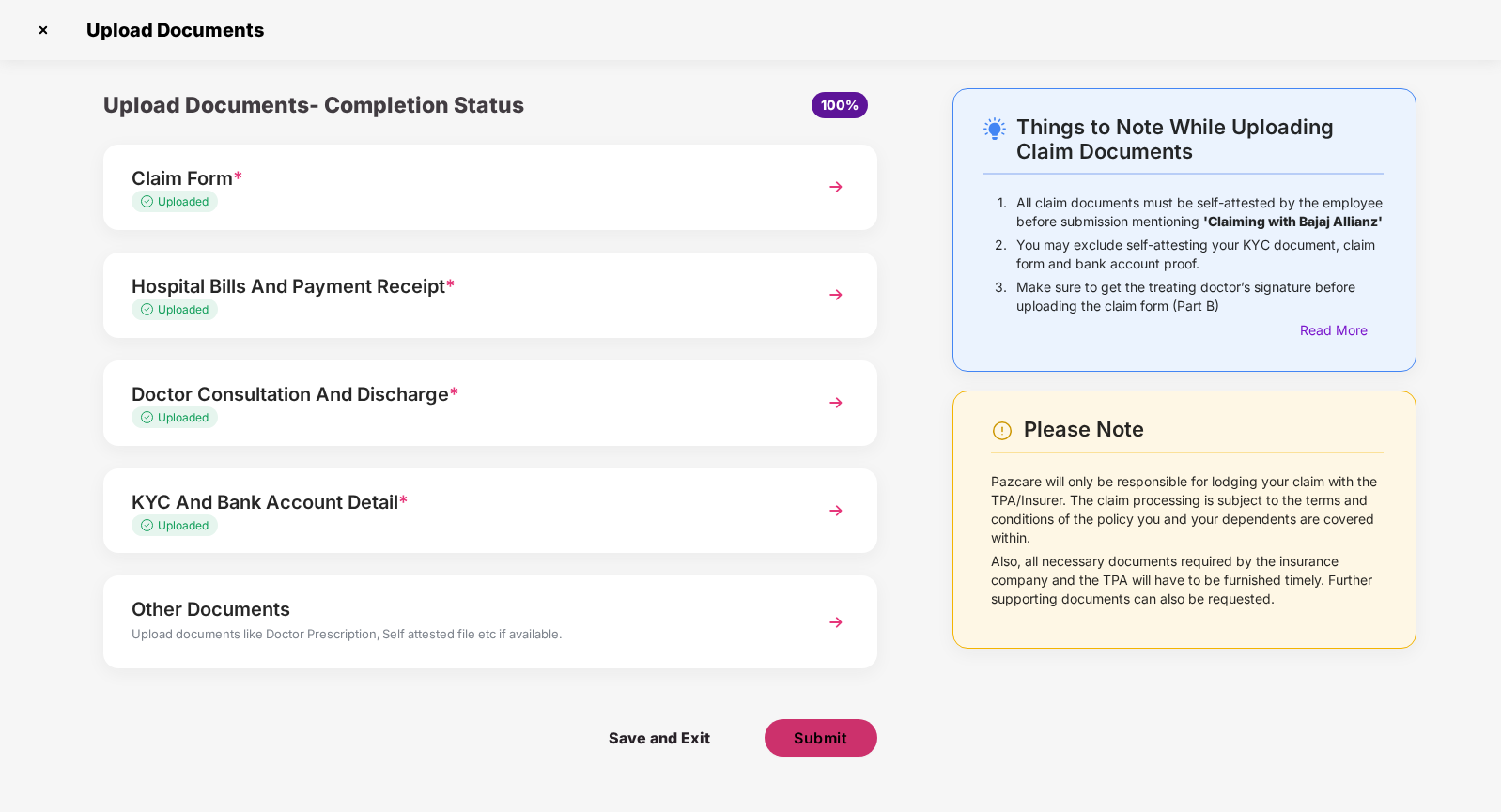
click at [803, 736] on span "Submit" at bounding box center [821, 738] width 54 height 21
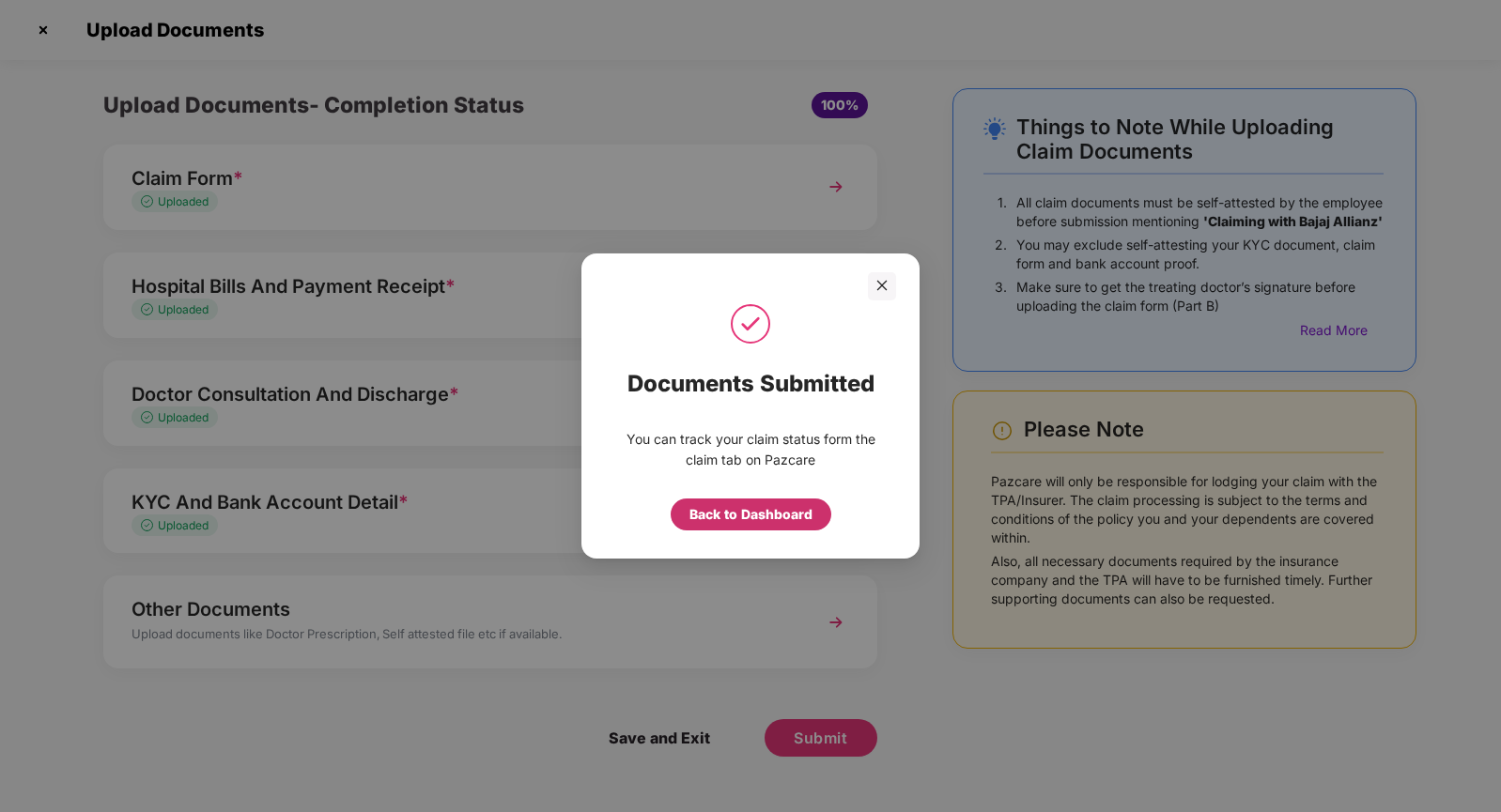
click at [750, 518] on div "Back to Dashboard" at bounding box center [750, 515] width 123 height 21
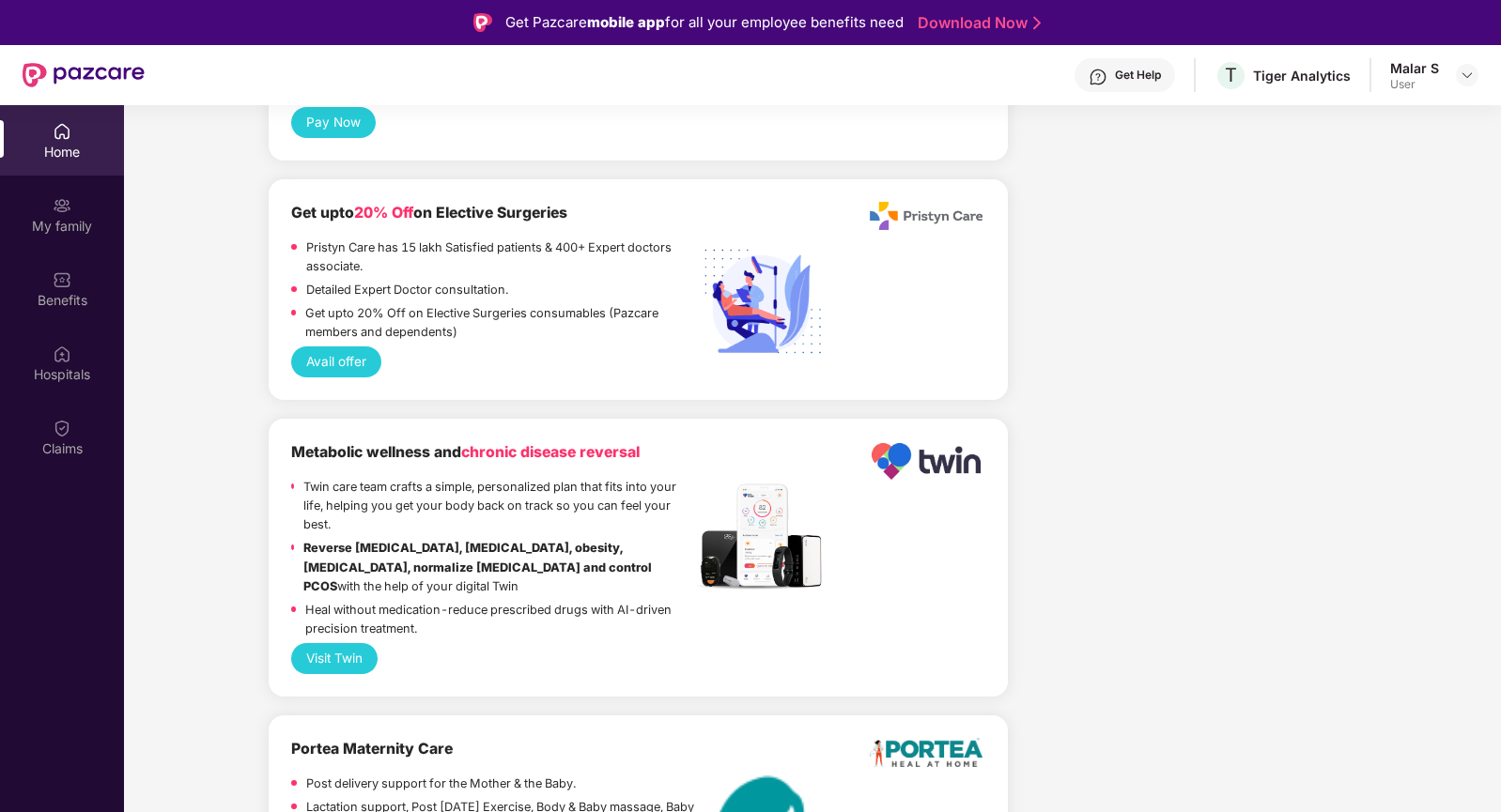
scroll to position [3668, 0]
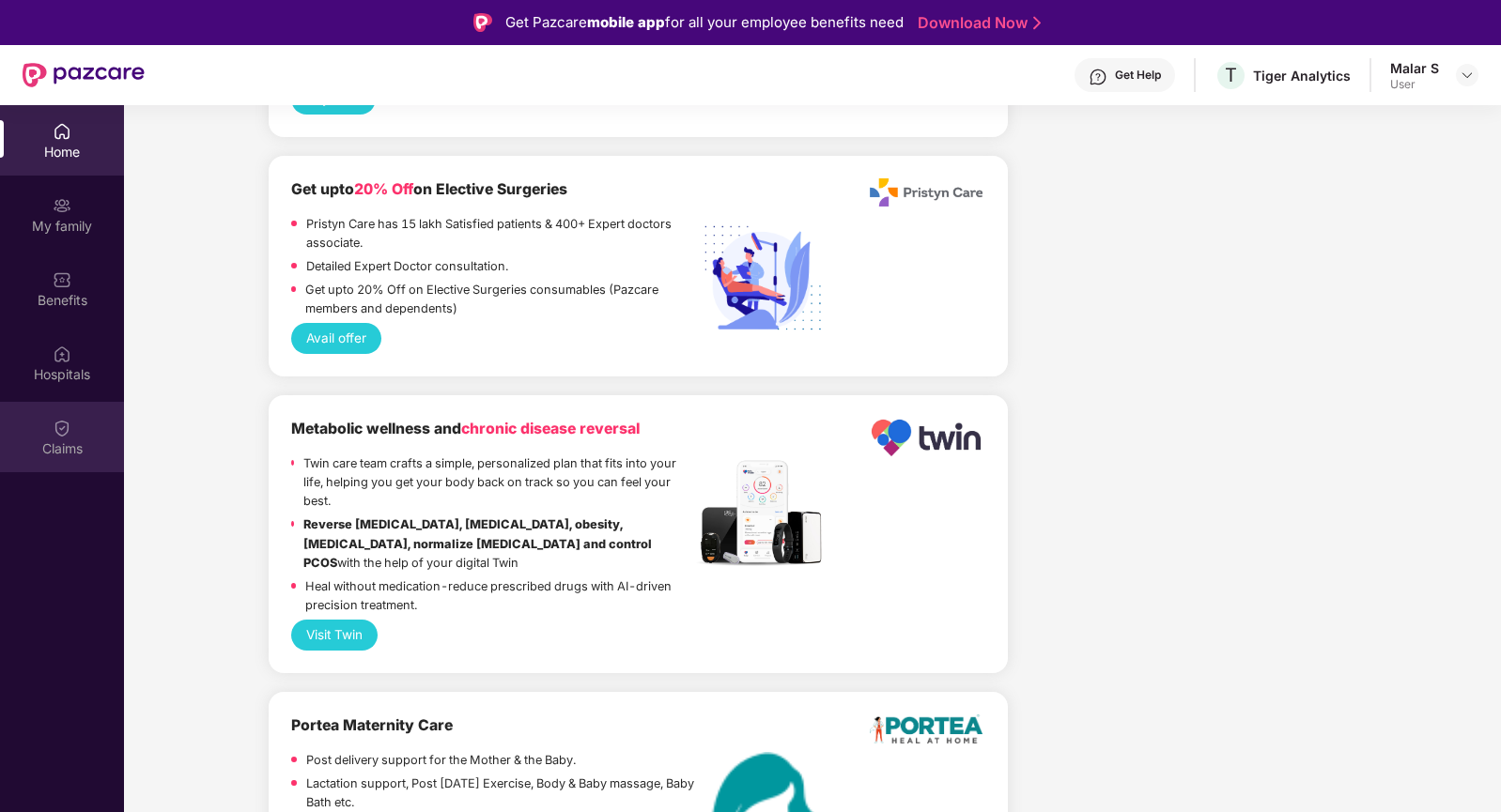
click at [49, 439] on div "Claims" at bounding box center [62, 449] width 124 height 19
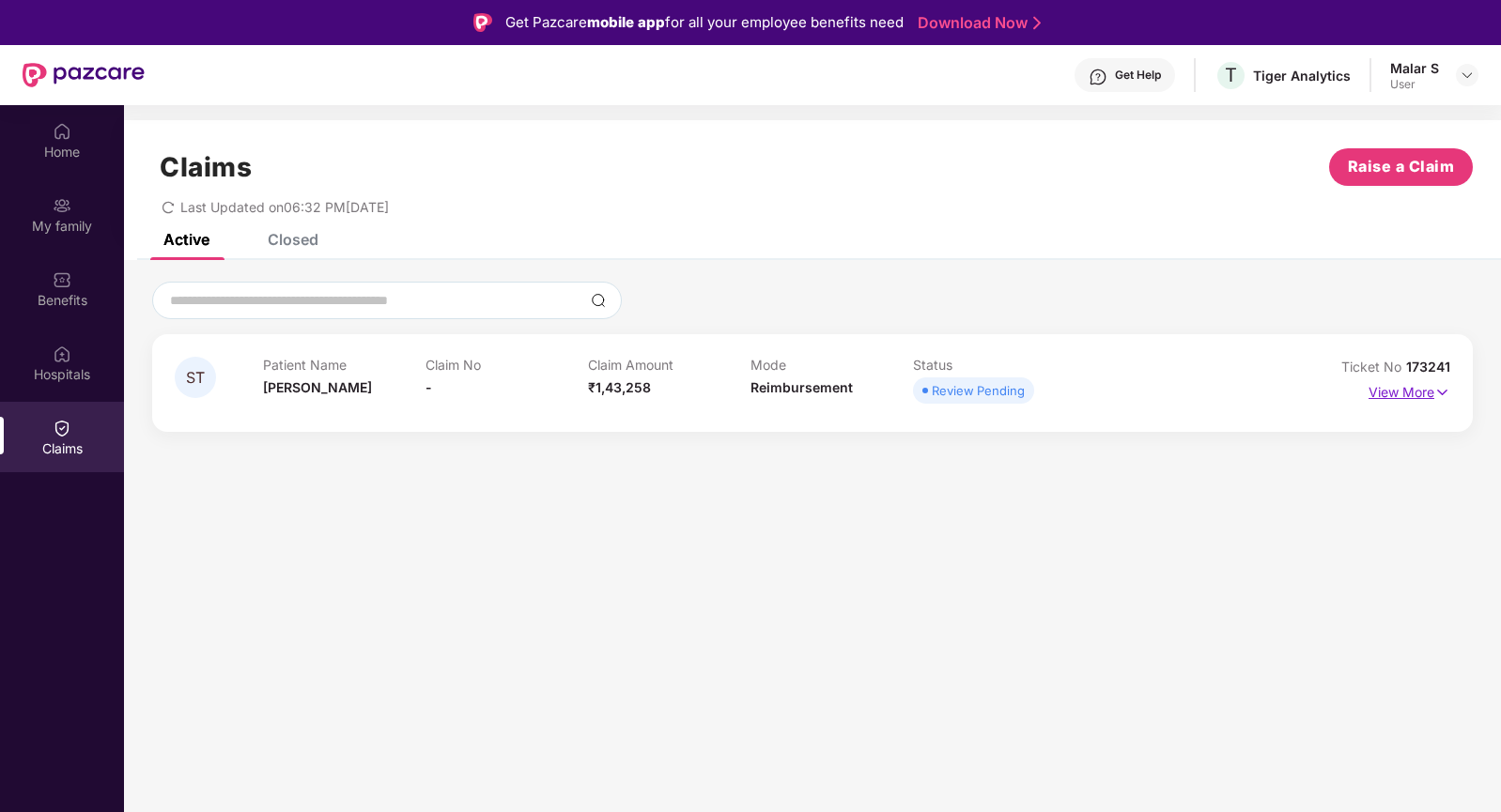
click at [1398, 393] on p "View More" at bounding box center [1409, 390] width 81 height 26
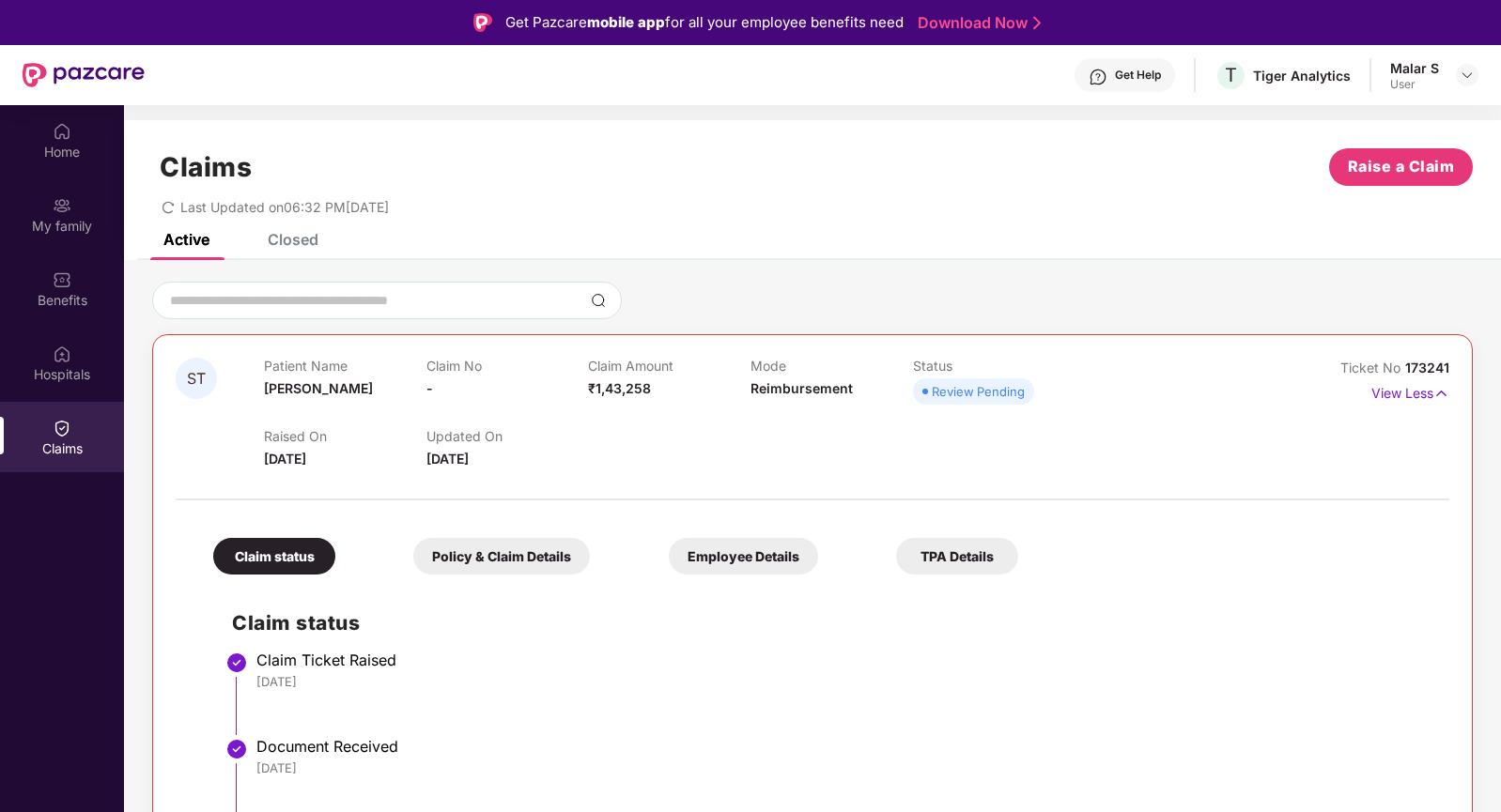
scroll to position [105, 0]
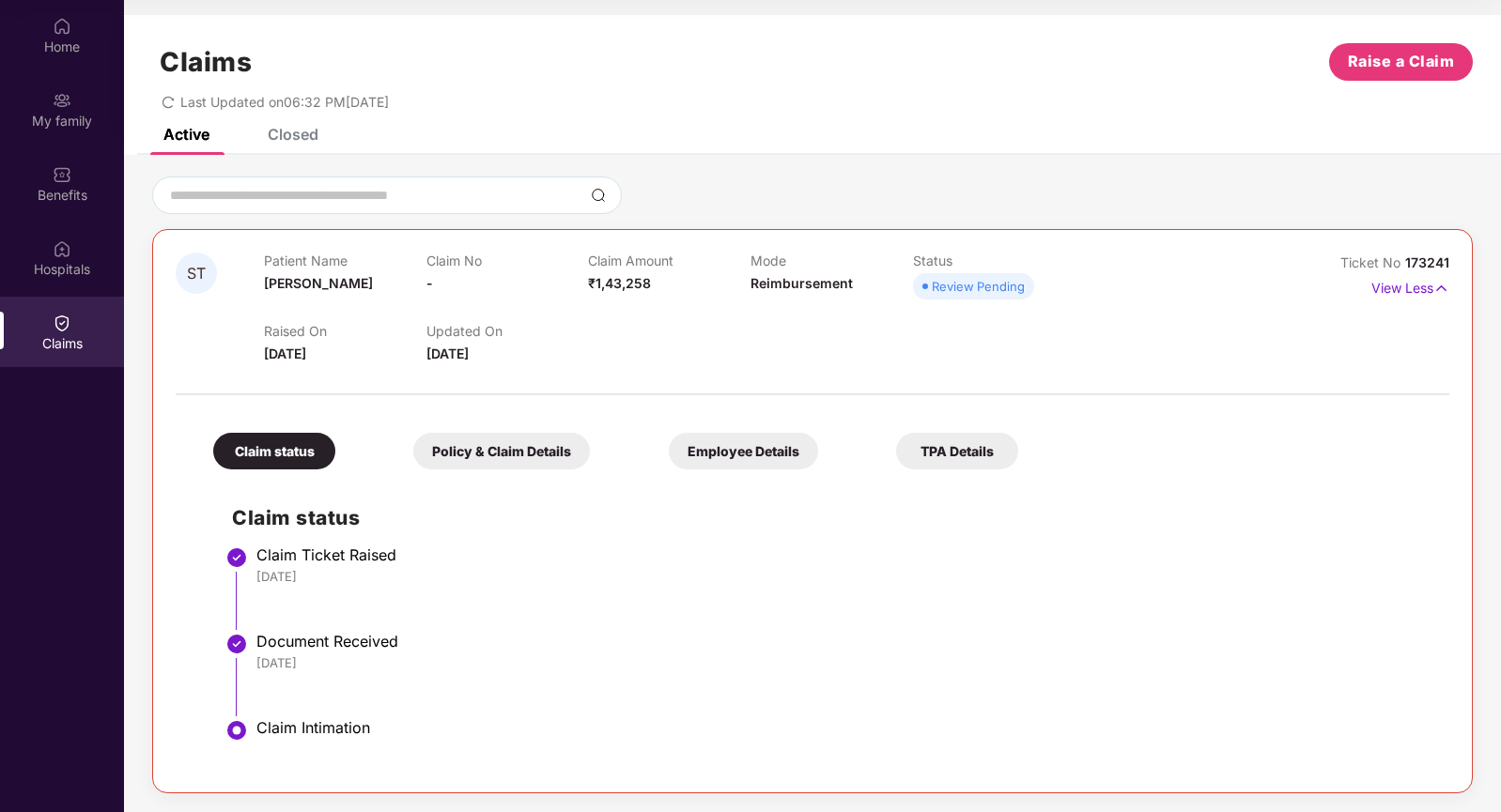
click at [455, 437] on div "Policy & Claim Details" at bounding box center [502, 451] width 177 height 37
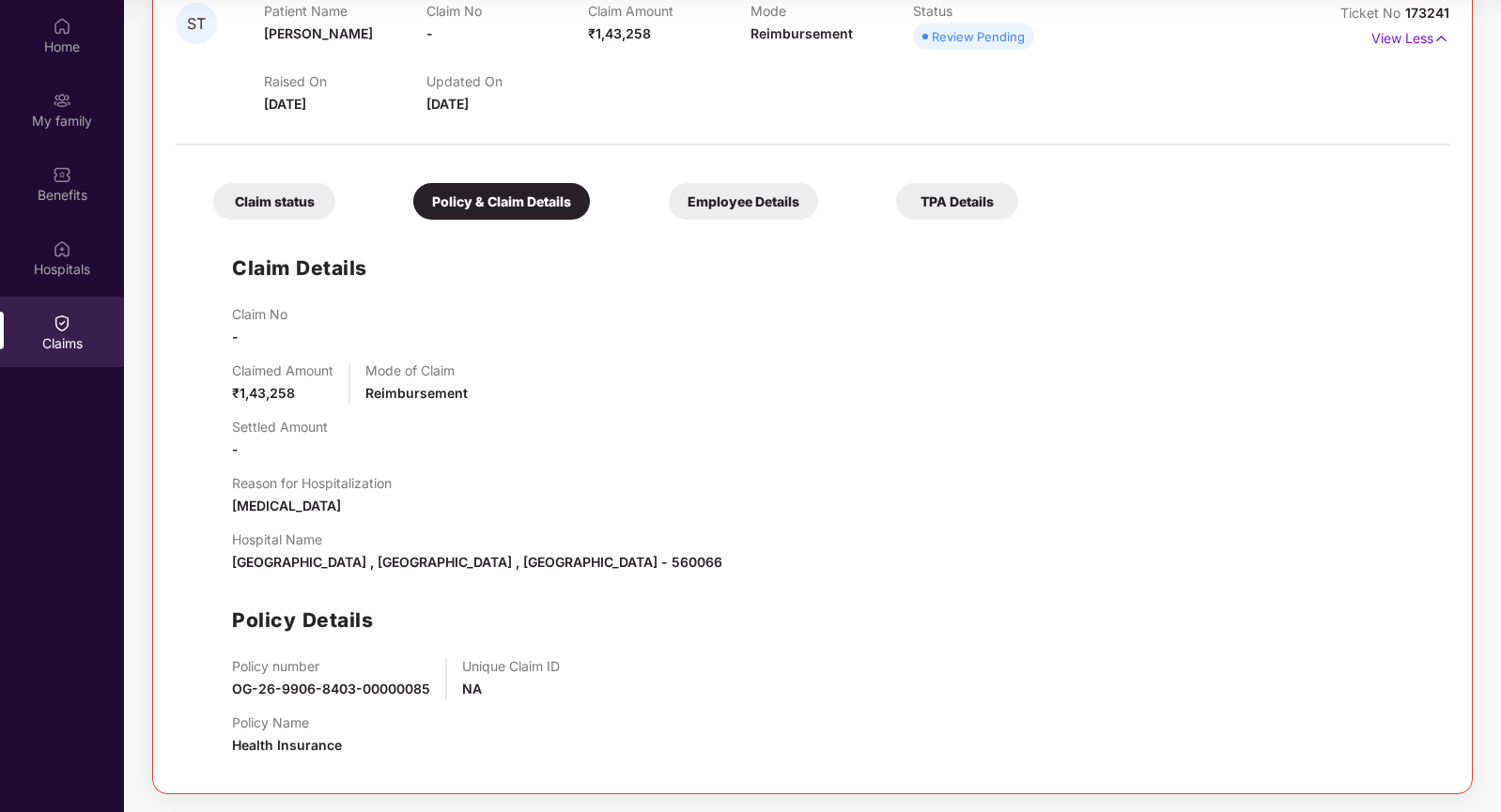
scroll to position [251, 0]
click at [669, 204] on div "Employee Details" at bounding box center [744, 201] width 150 height 37
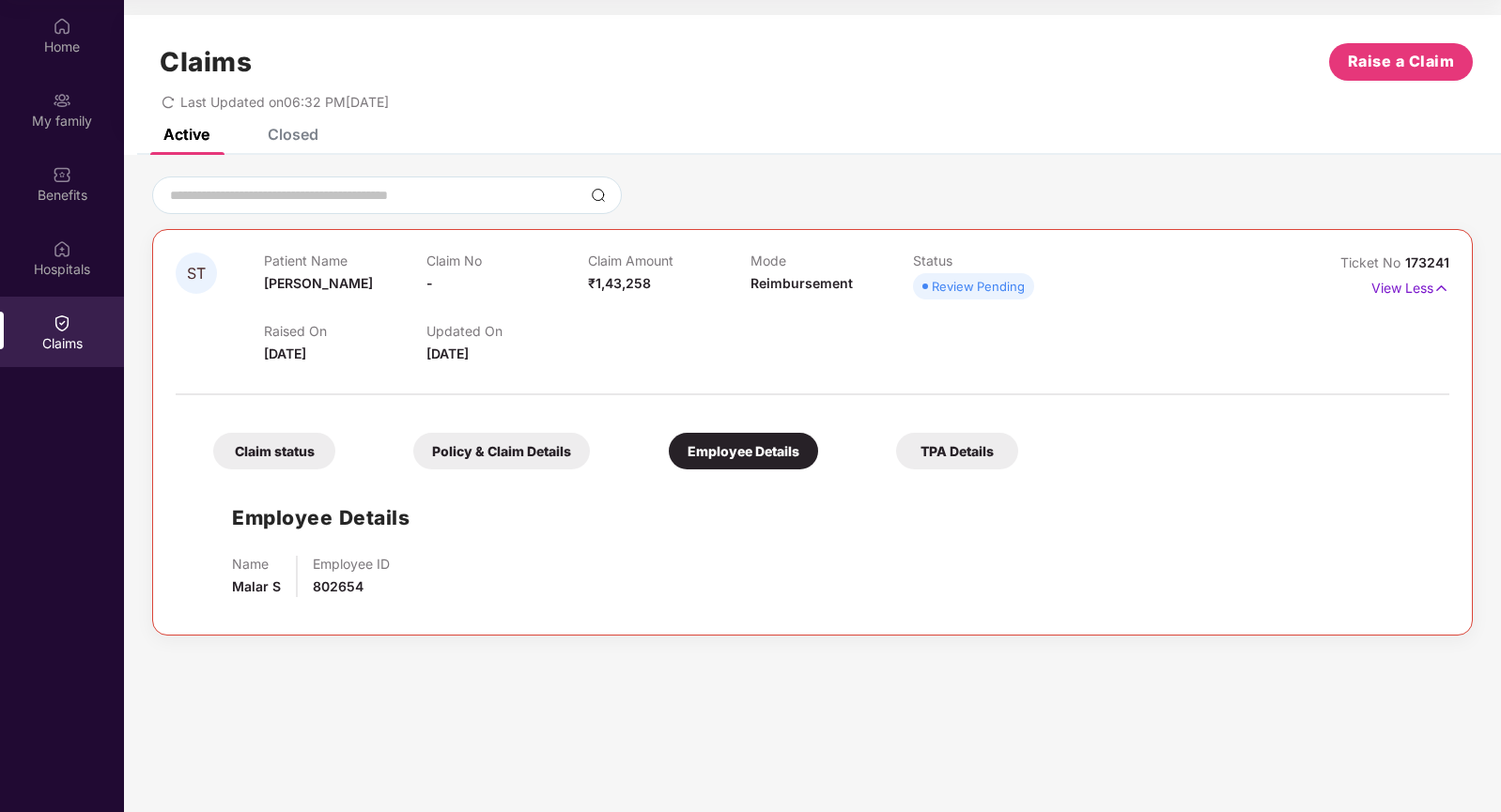
click at [896, 442] on div "TPA Details" at bounding box center [957, 451] width 122 height 37
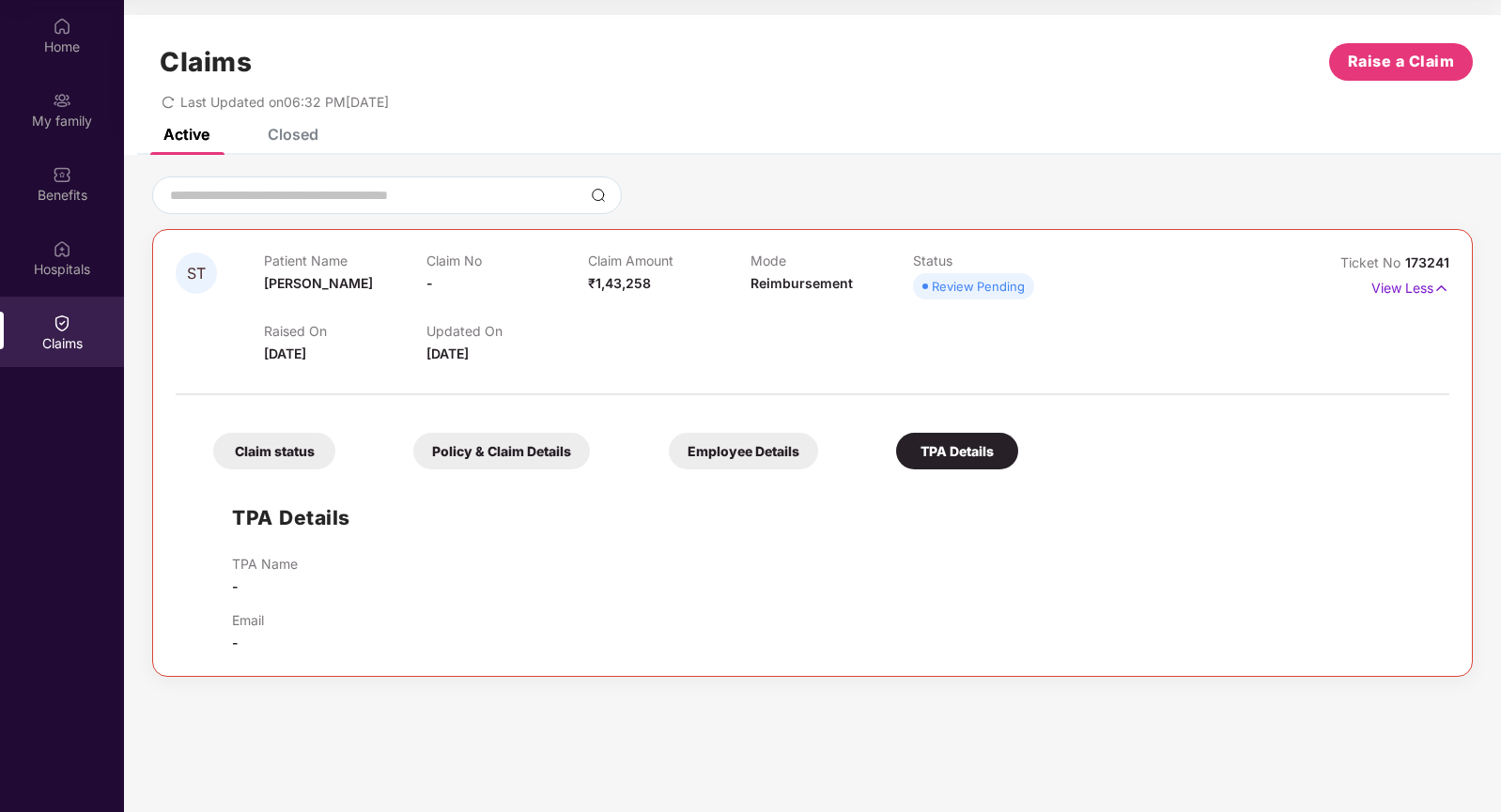
click at [669, 455] on div "Employee Details" at bounding box center [744, 451] width 150 height 37
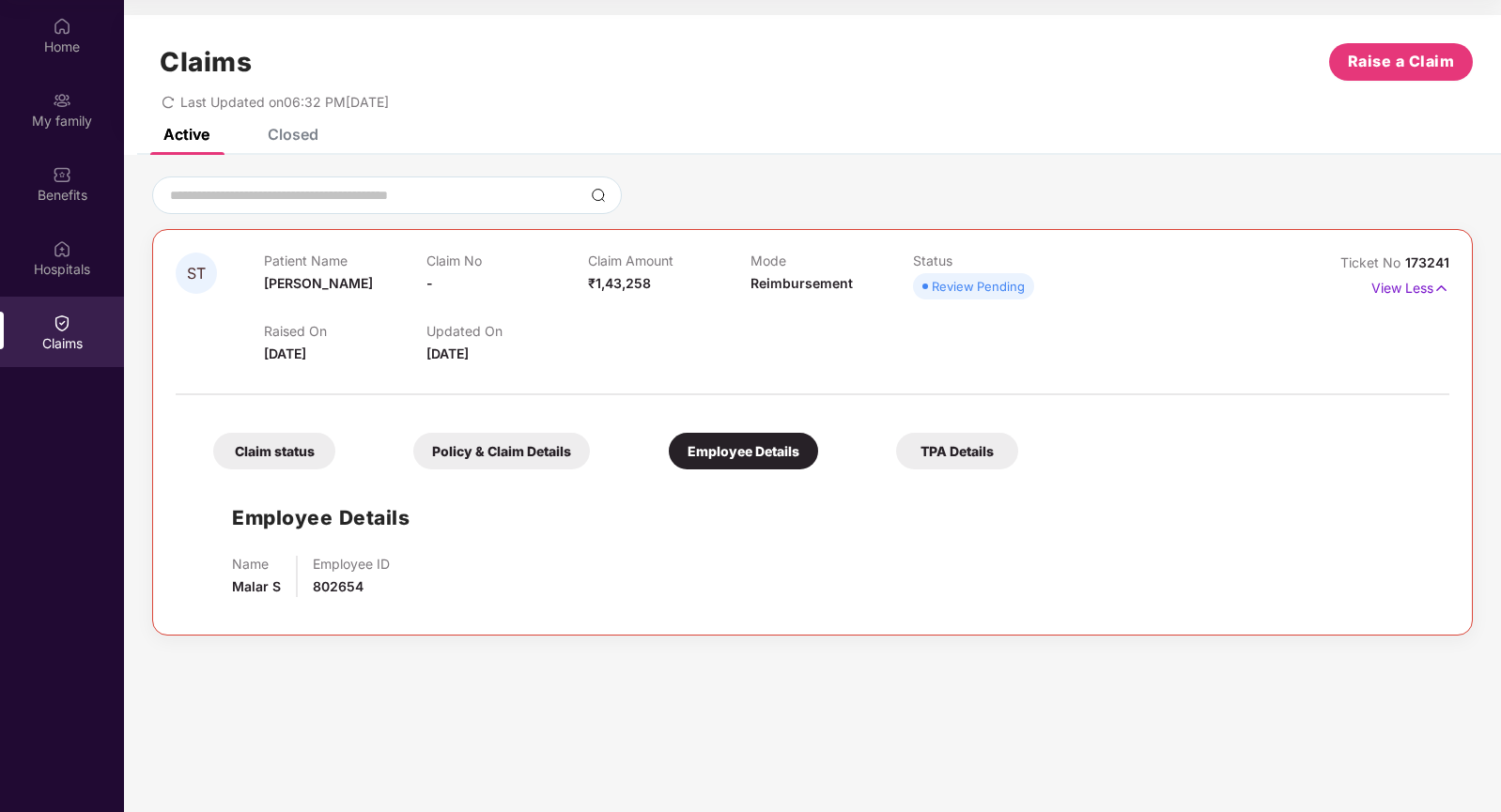
click at [414, 455] on div "Policy & Claim Details" at bounding box center [502, 451] width 177 height 37
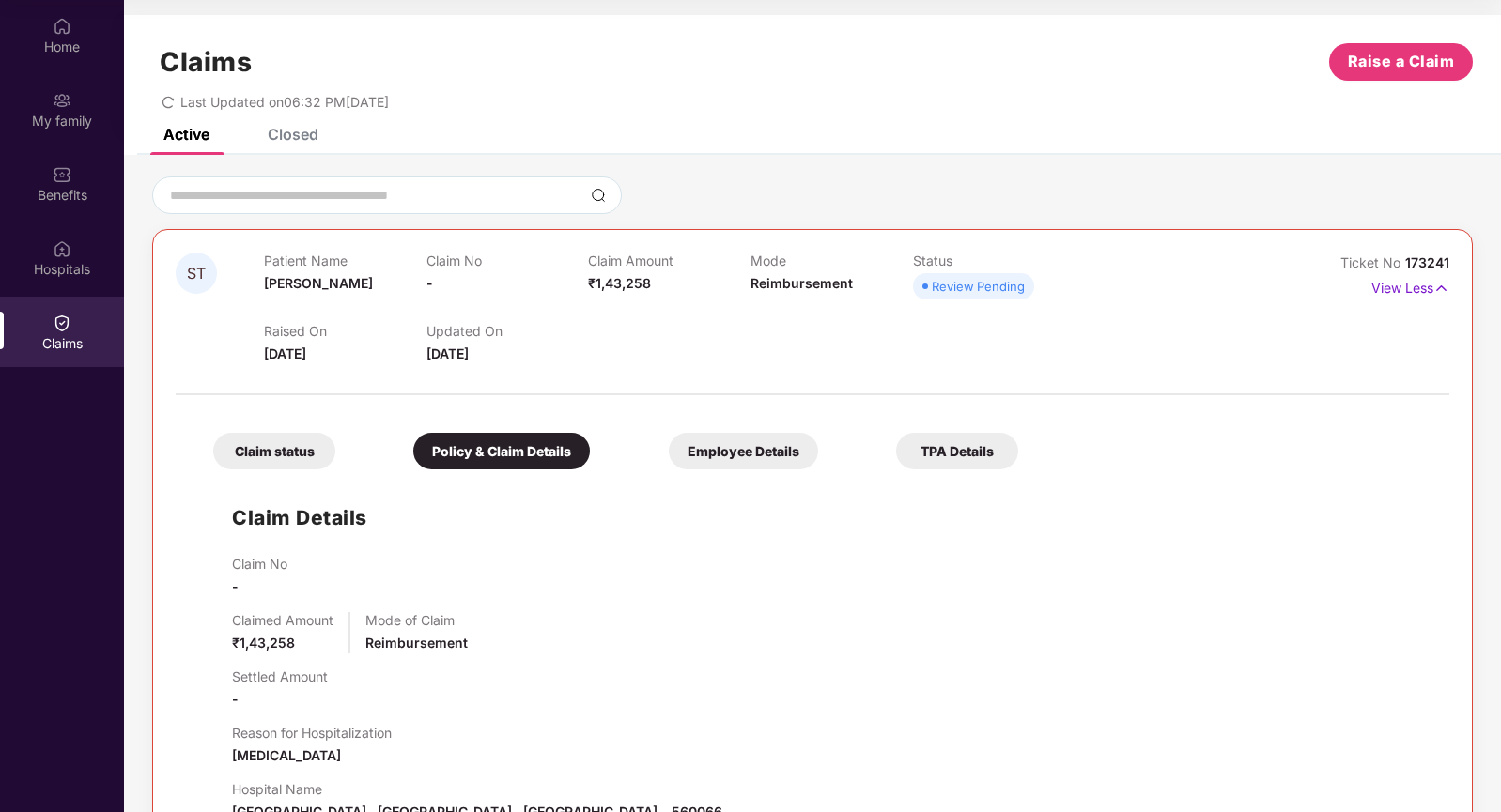
click at [238, 450] on div "Claim status" at bounding box center [274, 451] width 122 height 37
